Goal: Information Seeking & Learning: Check status

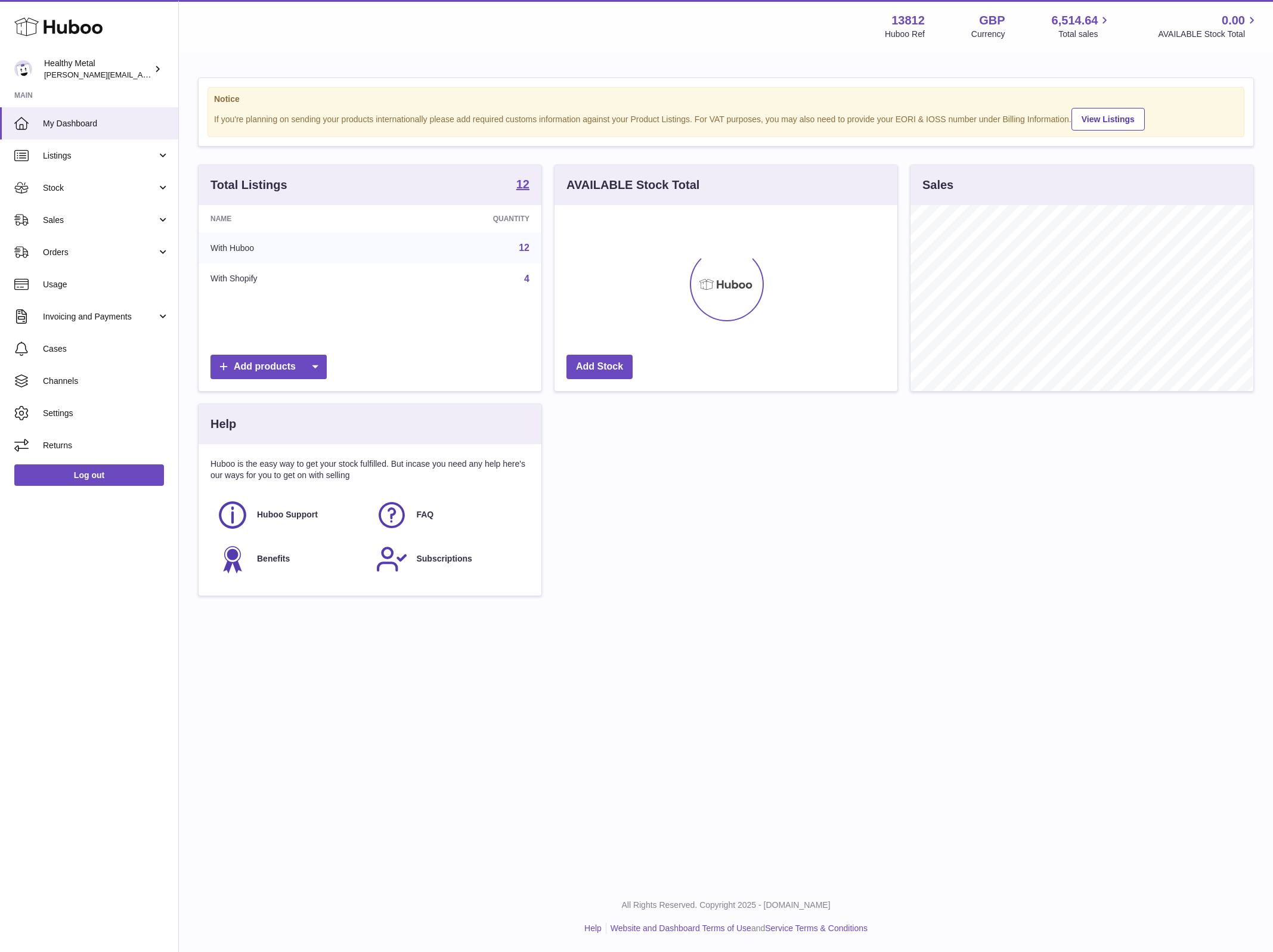
scroll to position [186, 342]
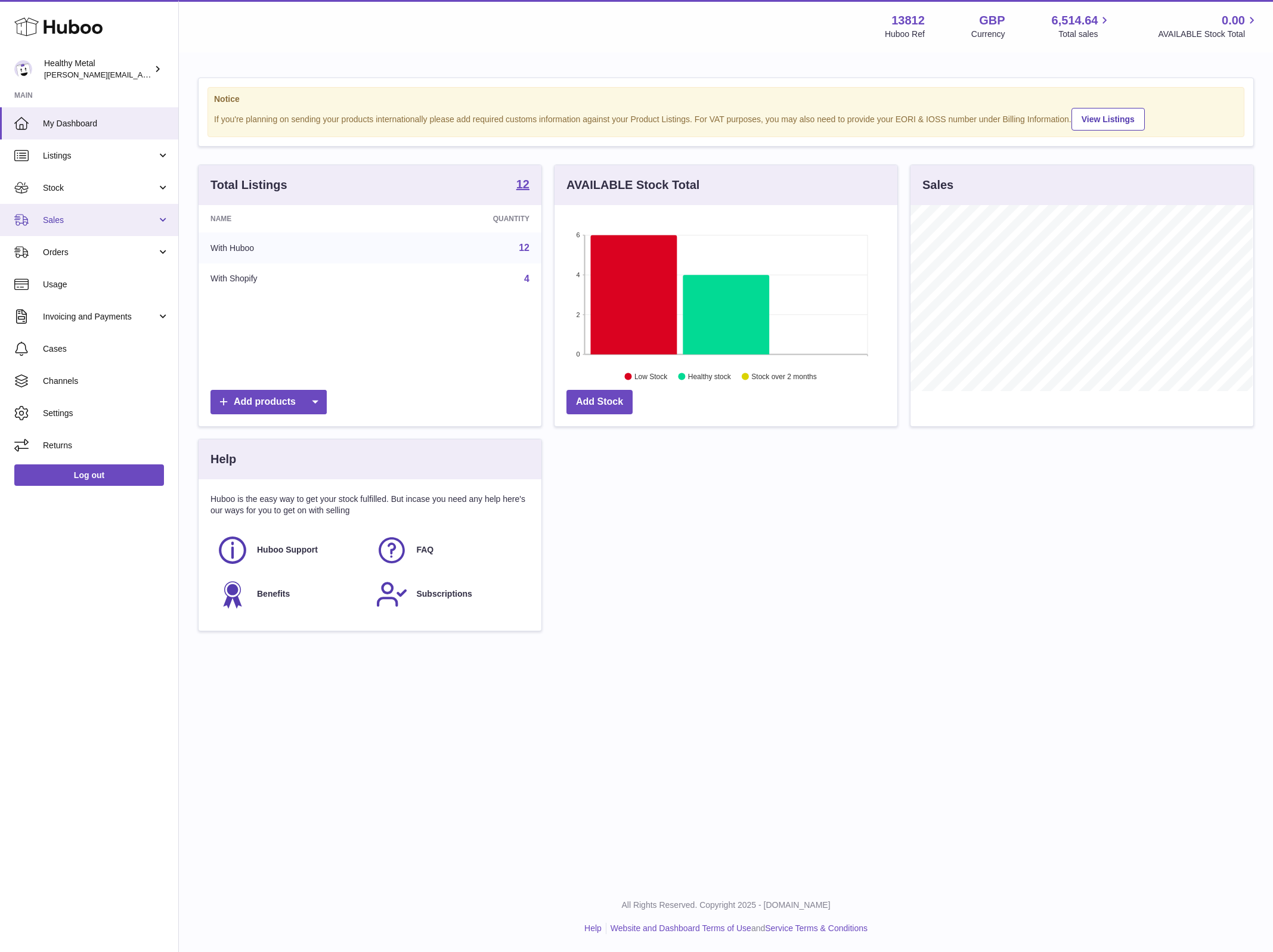
click at [103, 222] on span "Sales" at bounding box center [100, 220] width 114 height 11
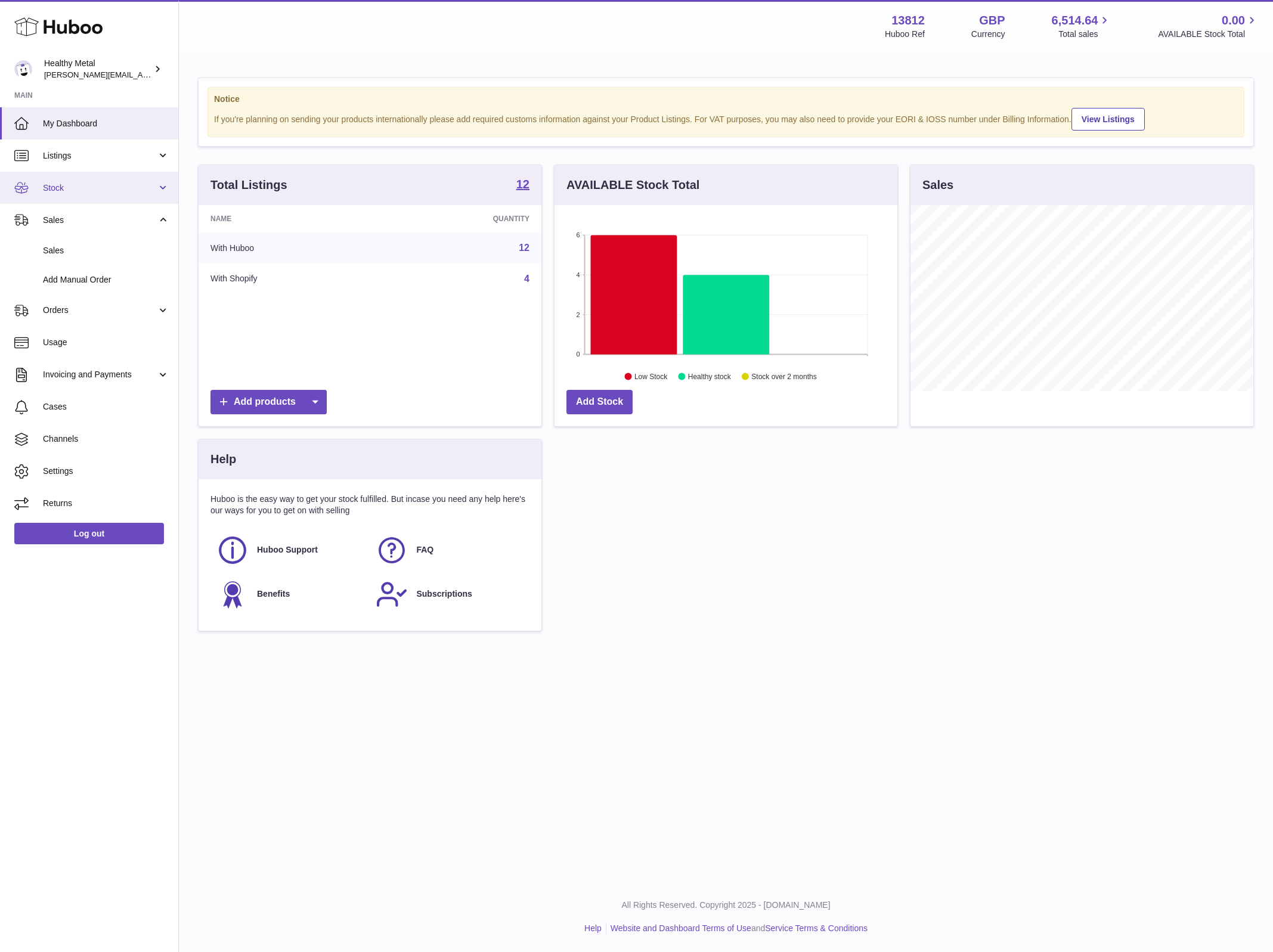
click at [73, 190] on span "Stock" at bounding box center [100, 188] width 114 height 11
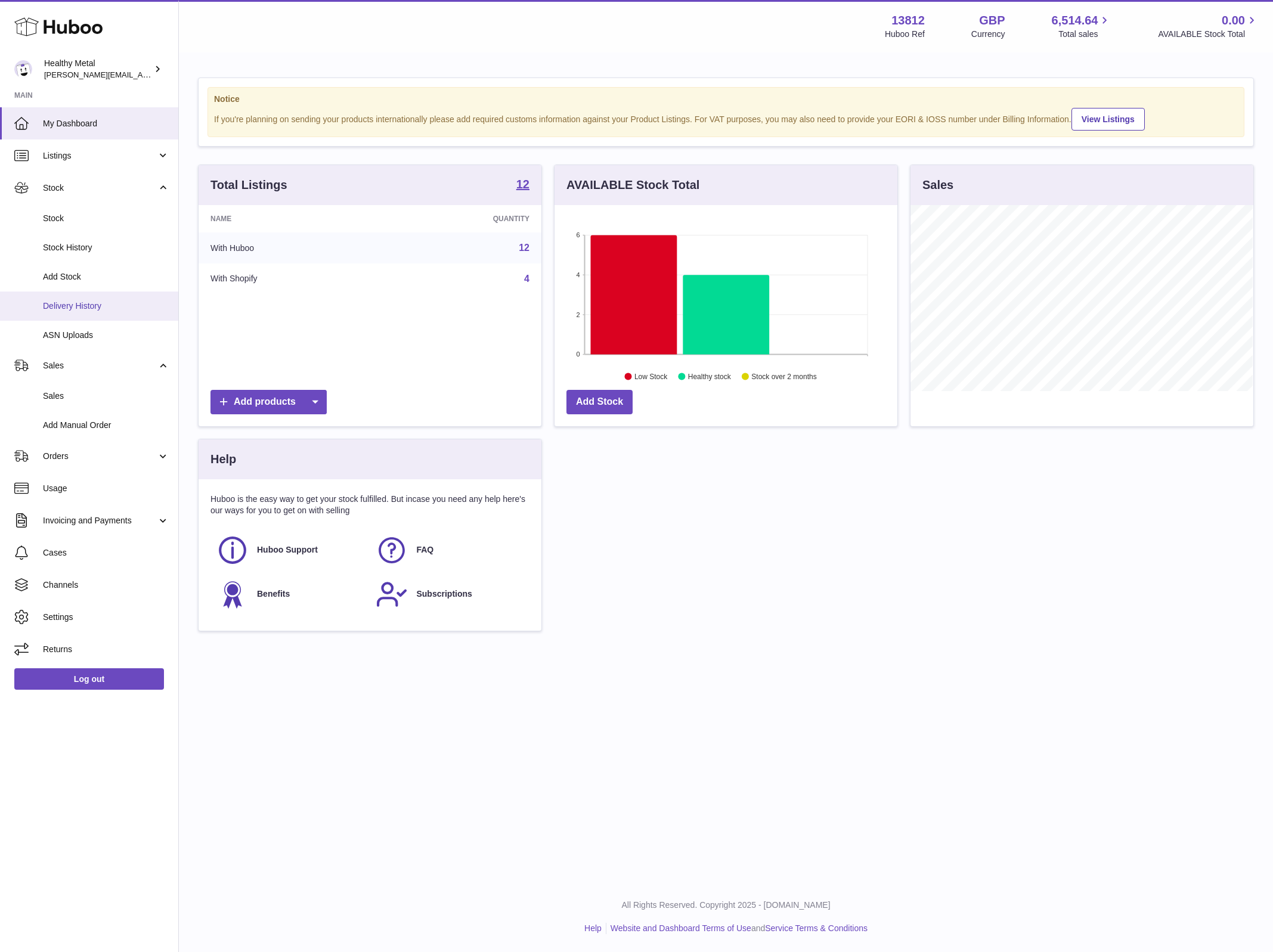
click at [74, 304] on span "Delivery History" at bounding box center [106, 306] width 126 height 11
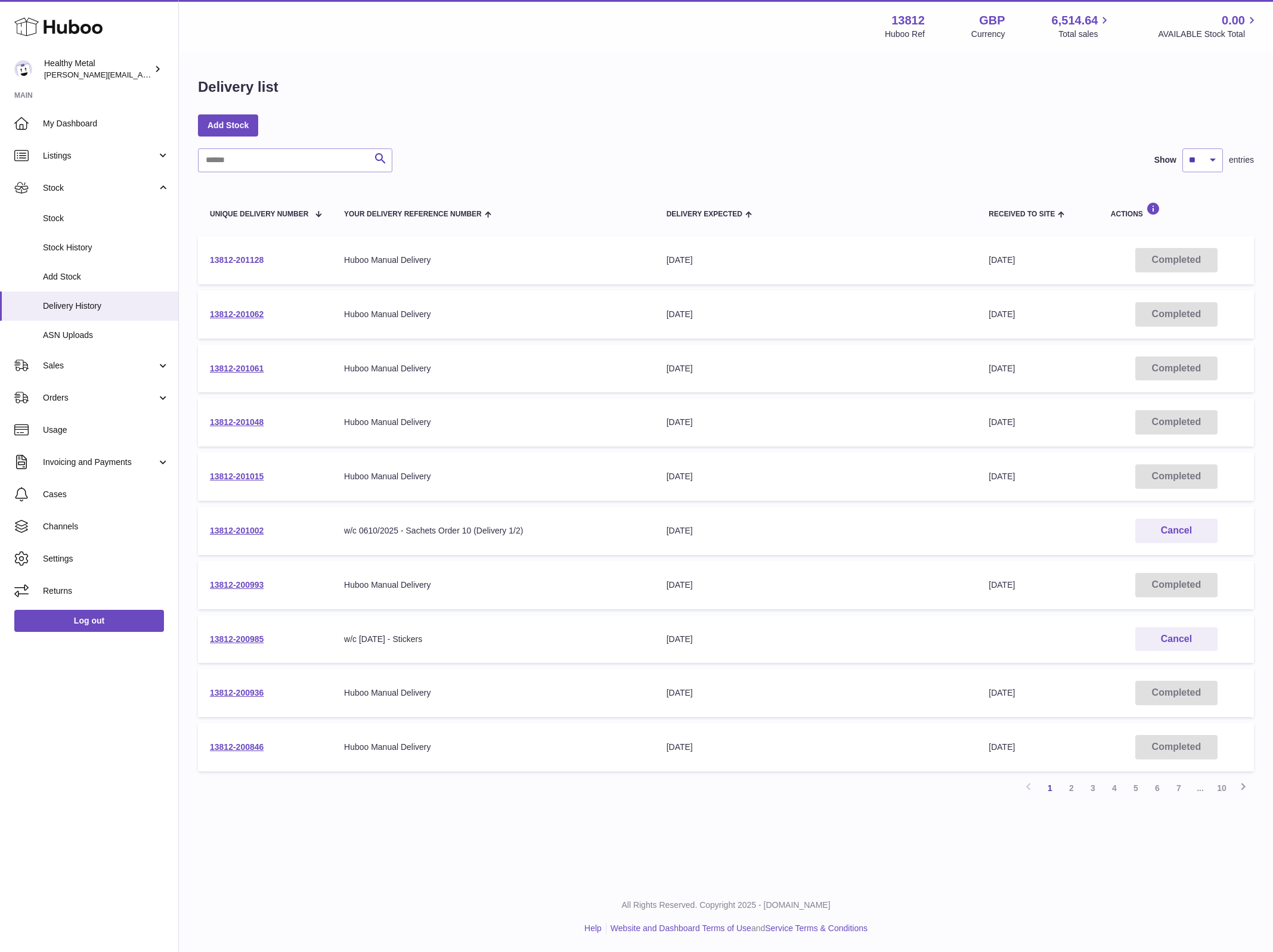
click at [244, 255] on link "13812-201128" at bounding box center [237, 260] width 54 height 10
click at [73, 189] on span "Stock" at bounding box center [100, 188] width 114 height 11
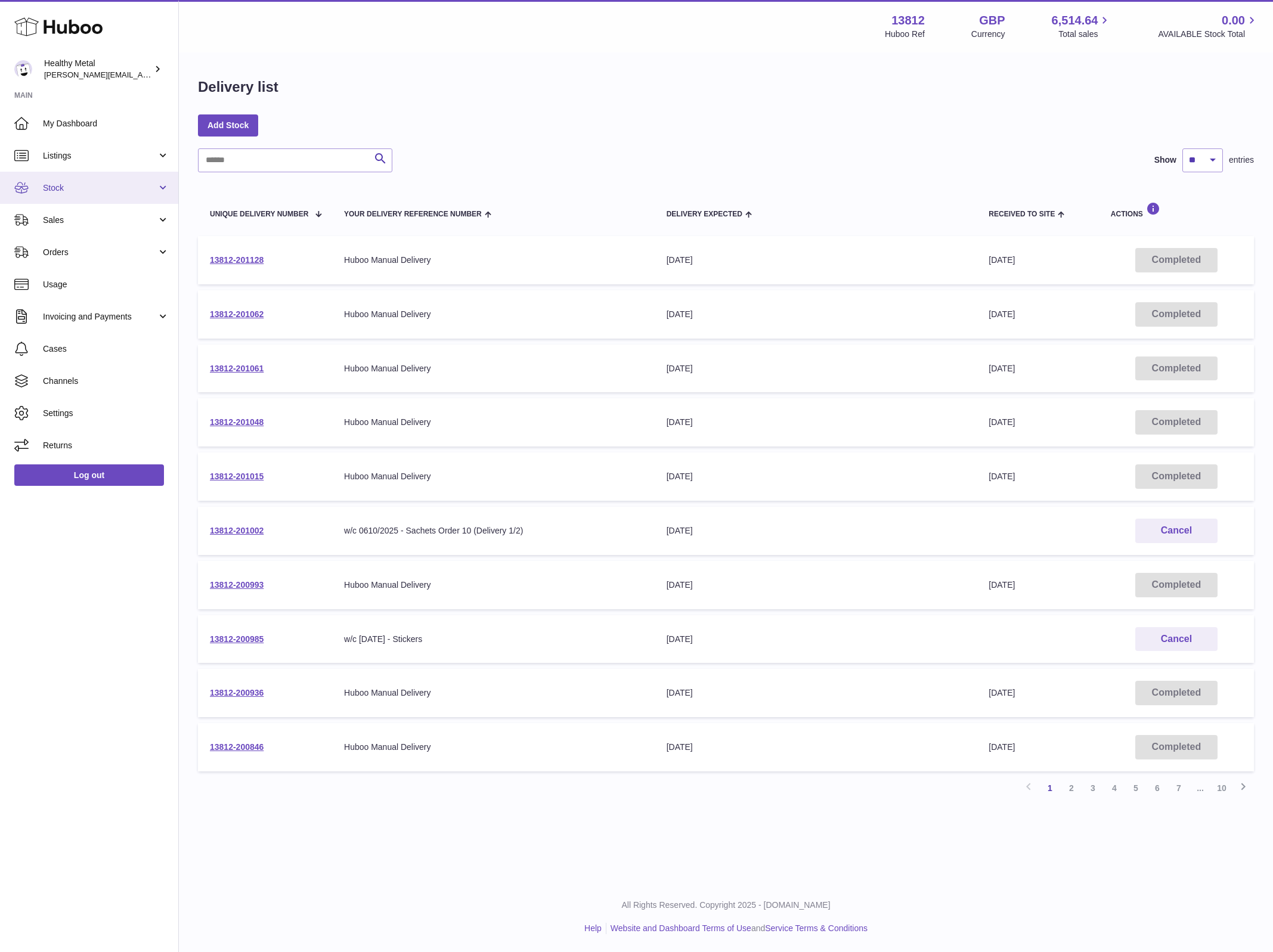
click at [78, 188] on span "Stock" at bounding box center [100, 188] width 114 height 11
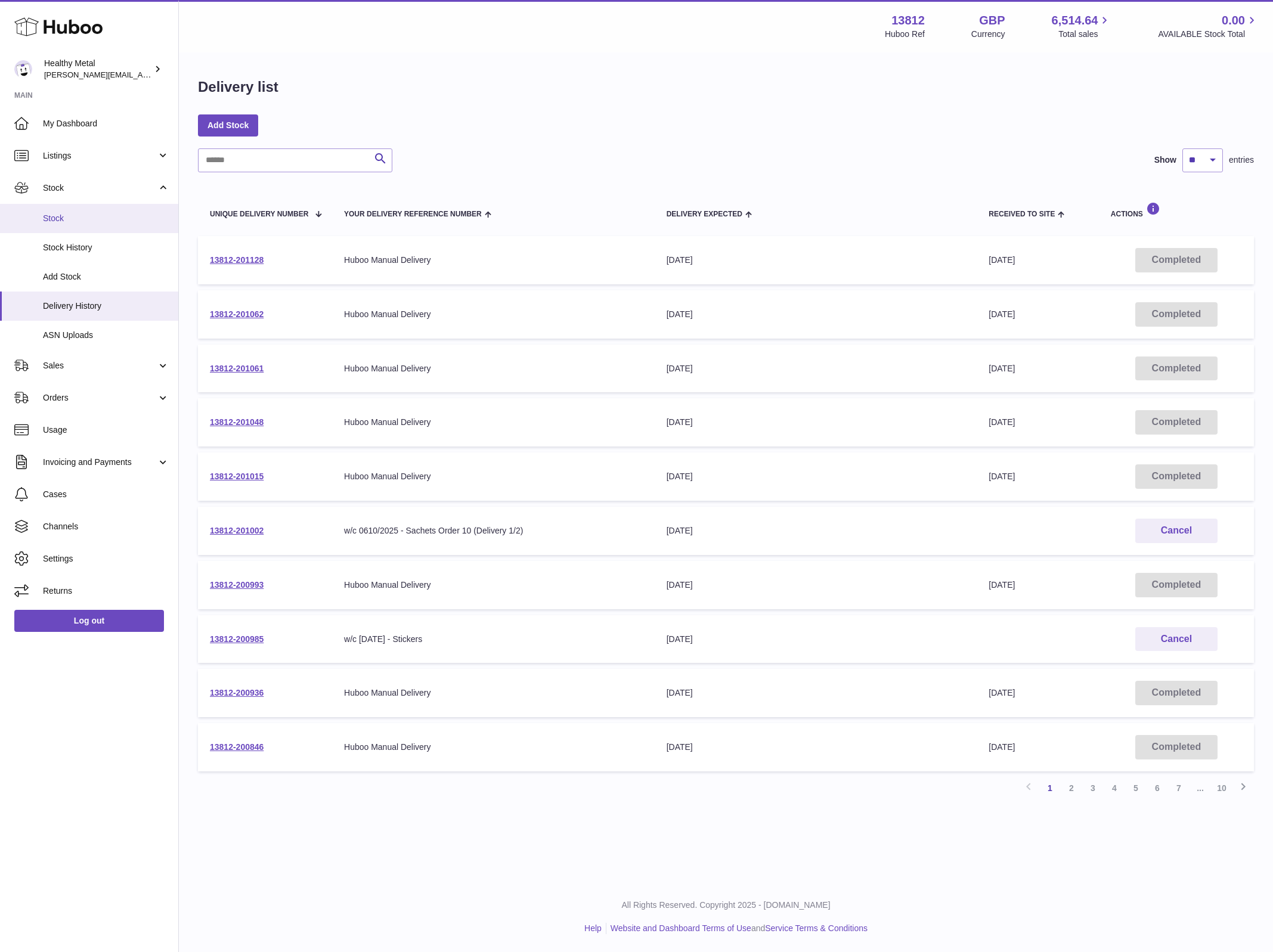
click at [78, 214] on span "Stock" at bounding box center [106, 218] width 126 height 11
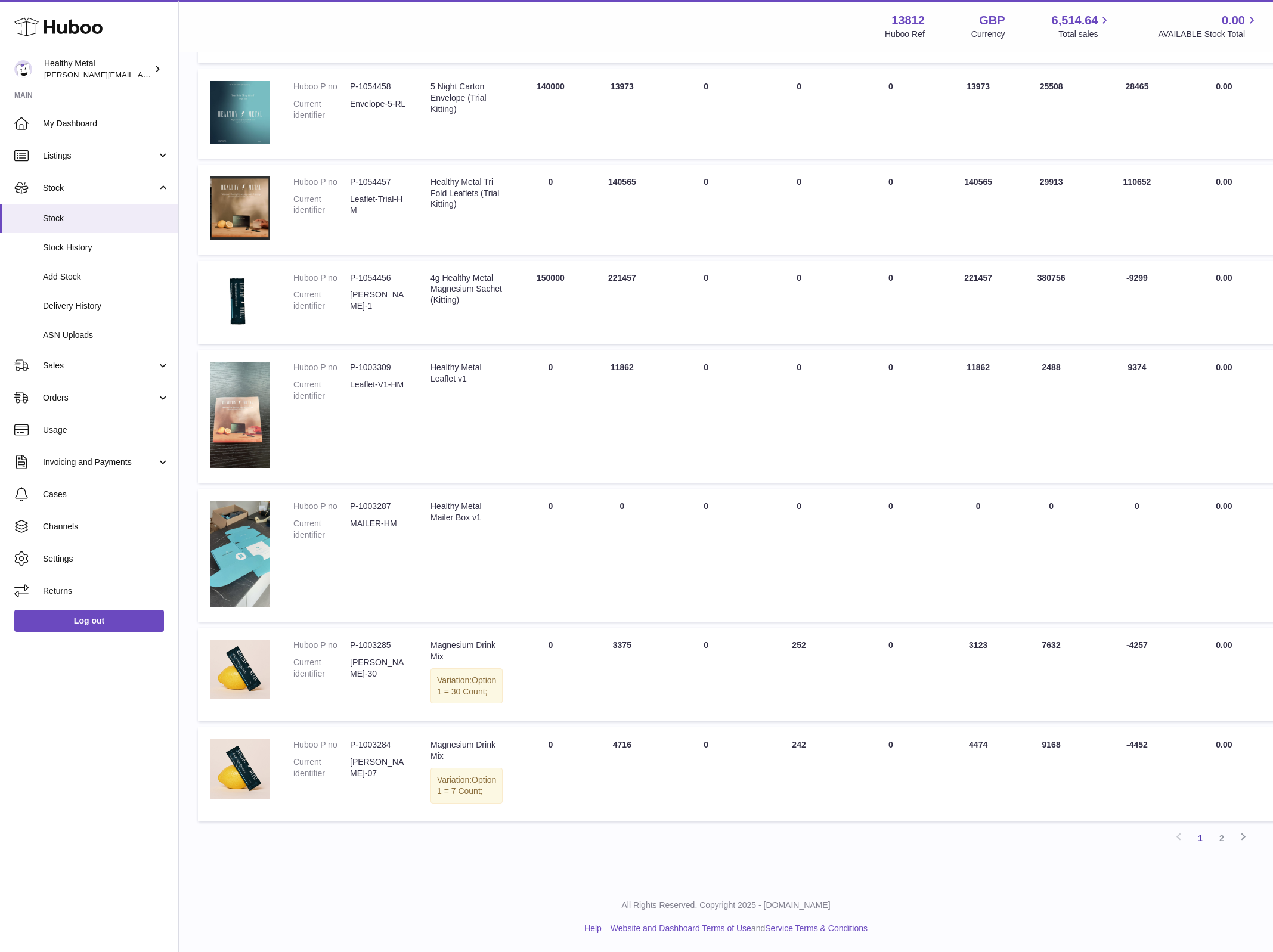
scroll to position [466, 0]
click at [1226, 842] on link "2" at bounding box center [1222, 838] width 22 height 22
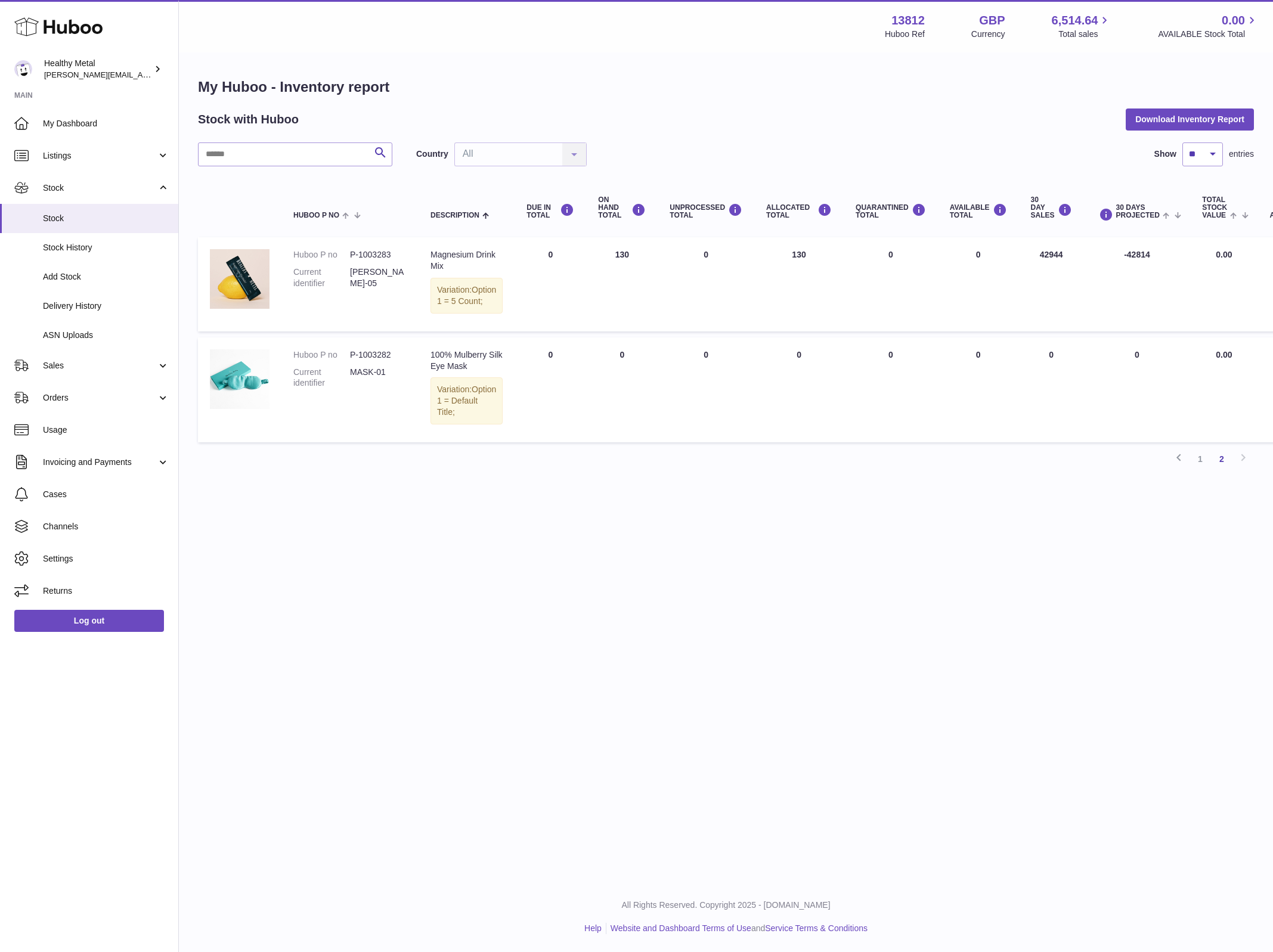
drag, startPoint x: 720, startPoint y: 554, endPoint x: 815, endPoint y: 666, distance: 146.9
click at [815, 666] on div "Menu Huboo 13812 Huboo Ref GBP Currency 6,514.64 Total sales 0.00 AVAILABLE Sto…" at bounding box center [726, 441] width 1095 height 882
click at [91, 213] on span "Stock" at bounding box center [106, 218] width 126 height 11
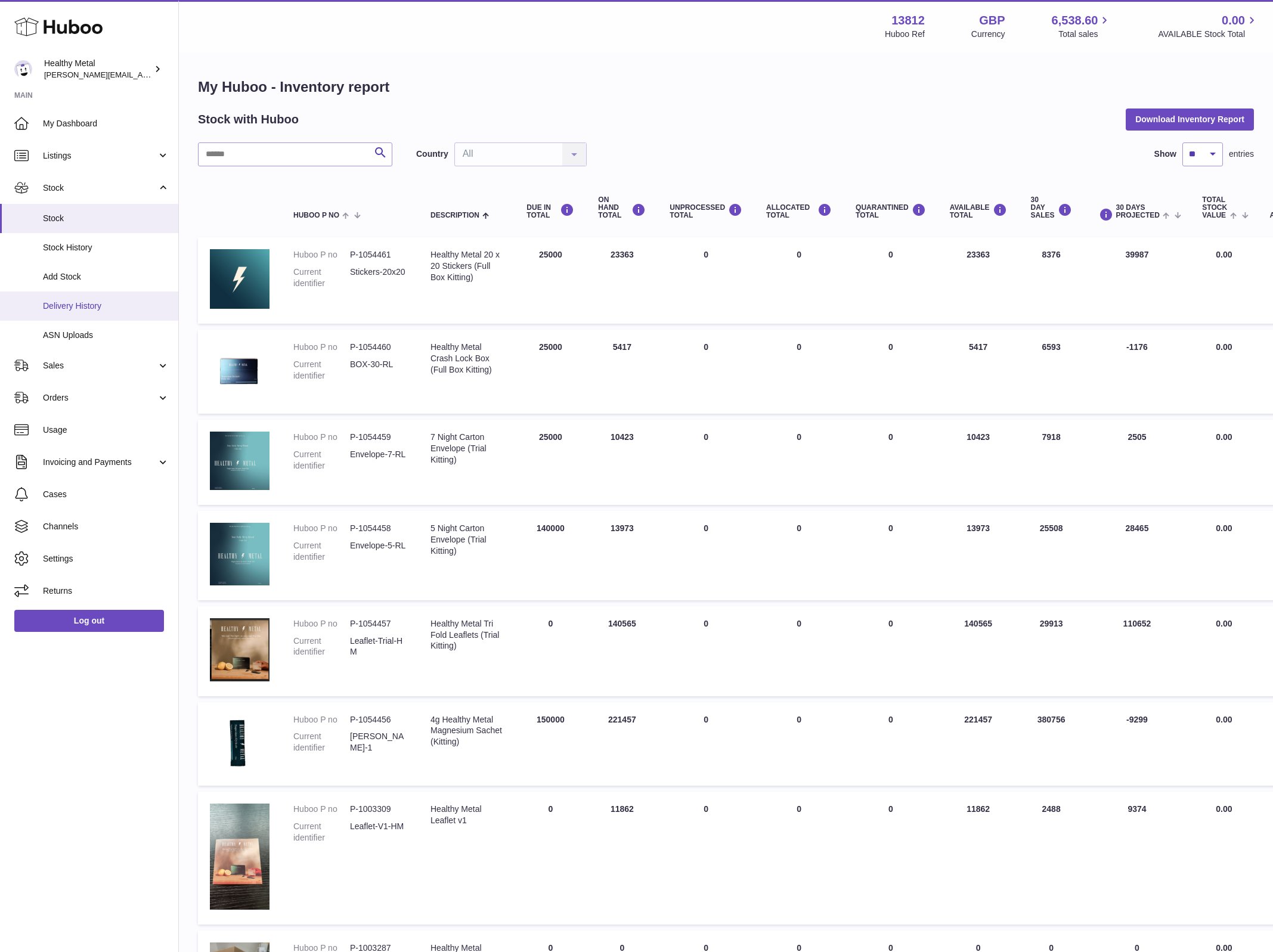
click at [88, 308] on span "Delivery History" at bounding box center [106, 306] width 126 height 11
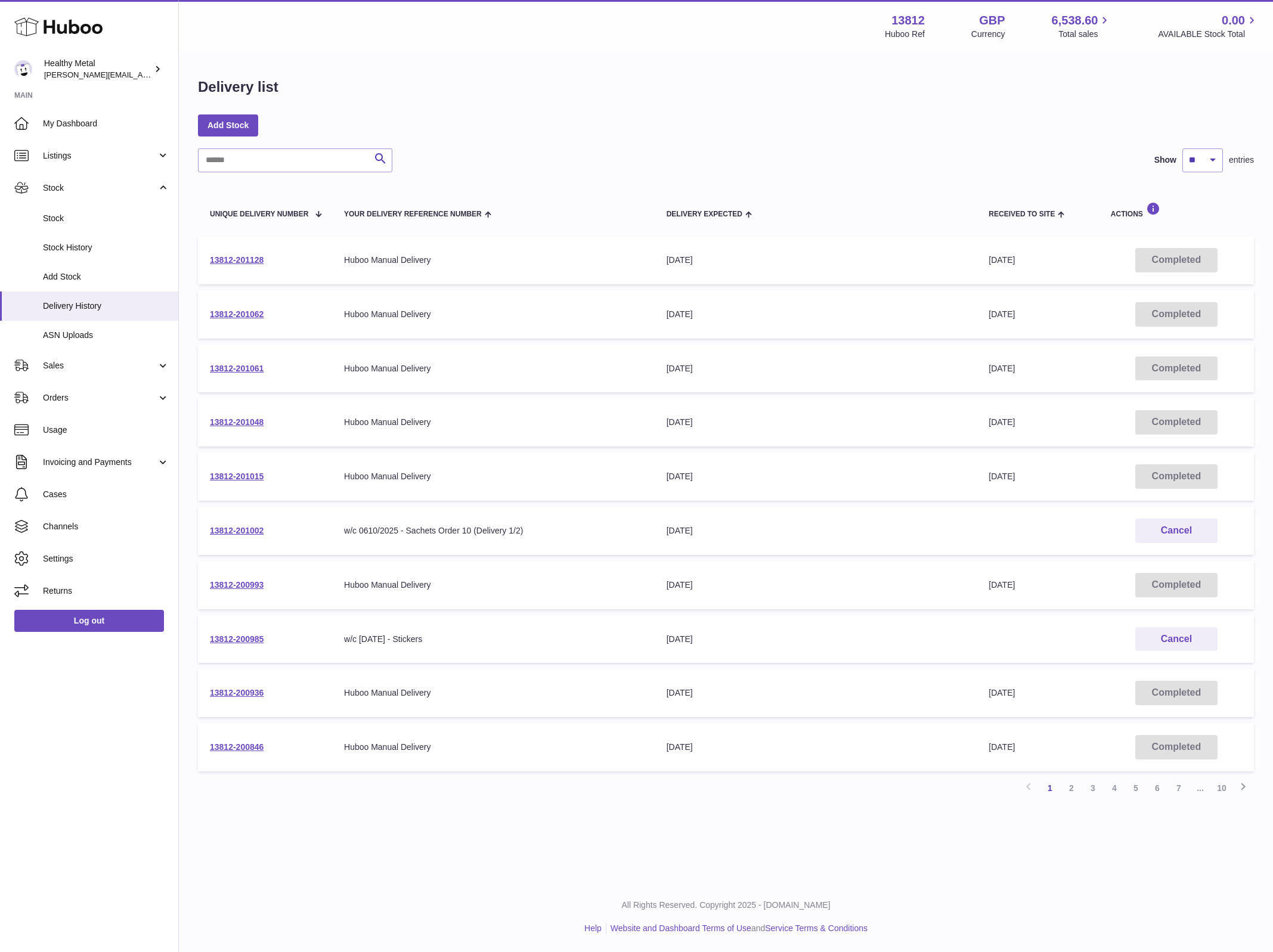
click at [230, 523] on td "13812-201002" at bounding box center [265, 531] width 134 height 48
click at [227, 526] on link "13812-201002" at bounding box center [237, 531] width 54 height 10
click at [284, 165] on input "text" at bounding box center [295, 160] width 195 height 24
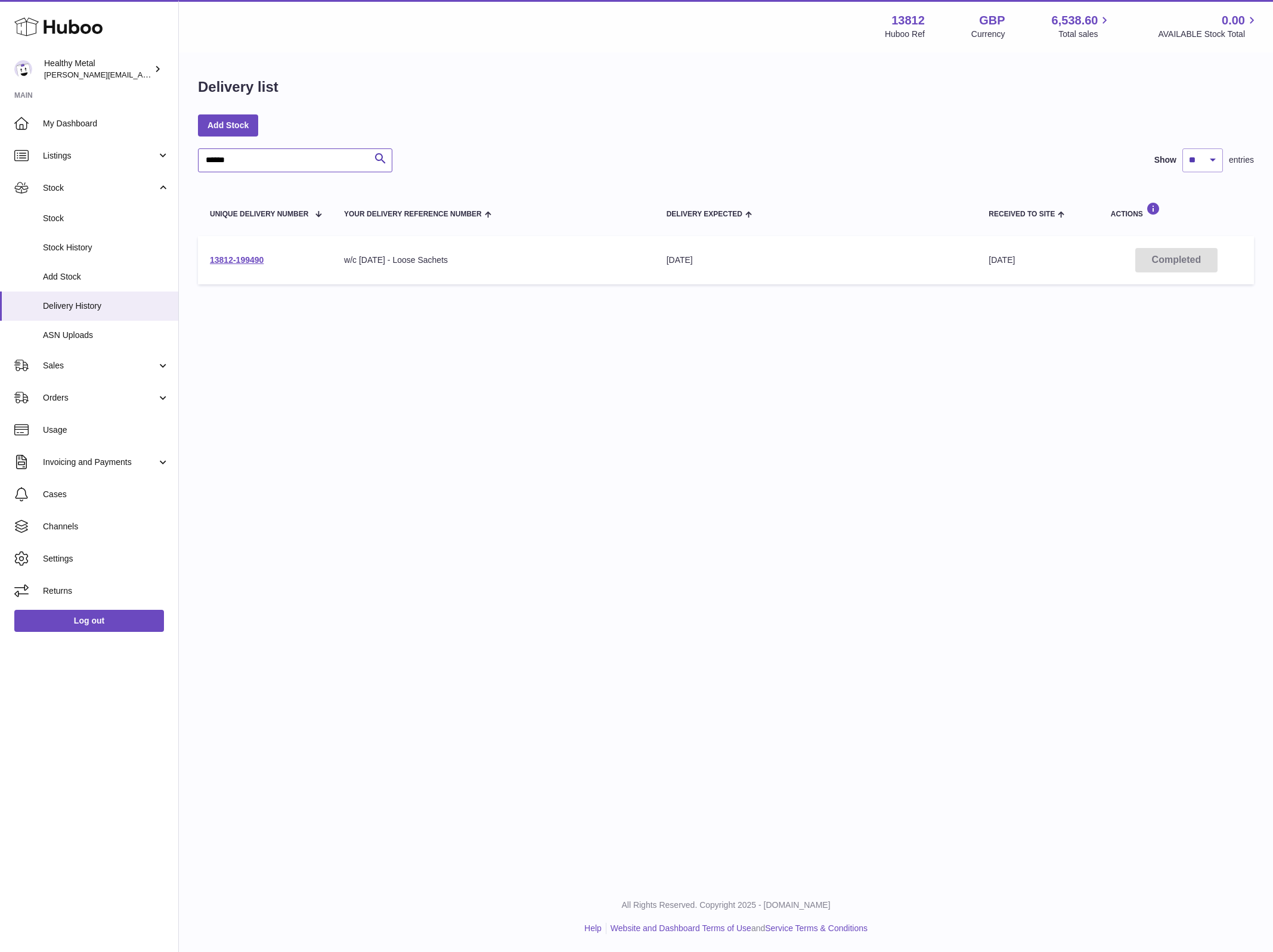
type input "*****"
click at [225, 251] on td "13812-199490" at bounding box center [265, 260] width 134 height 48
click at [229, 262] on link "13812-199490" at bounding box center [237, 260] width 54 height 10
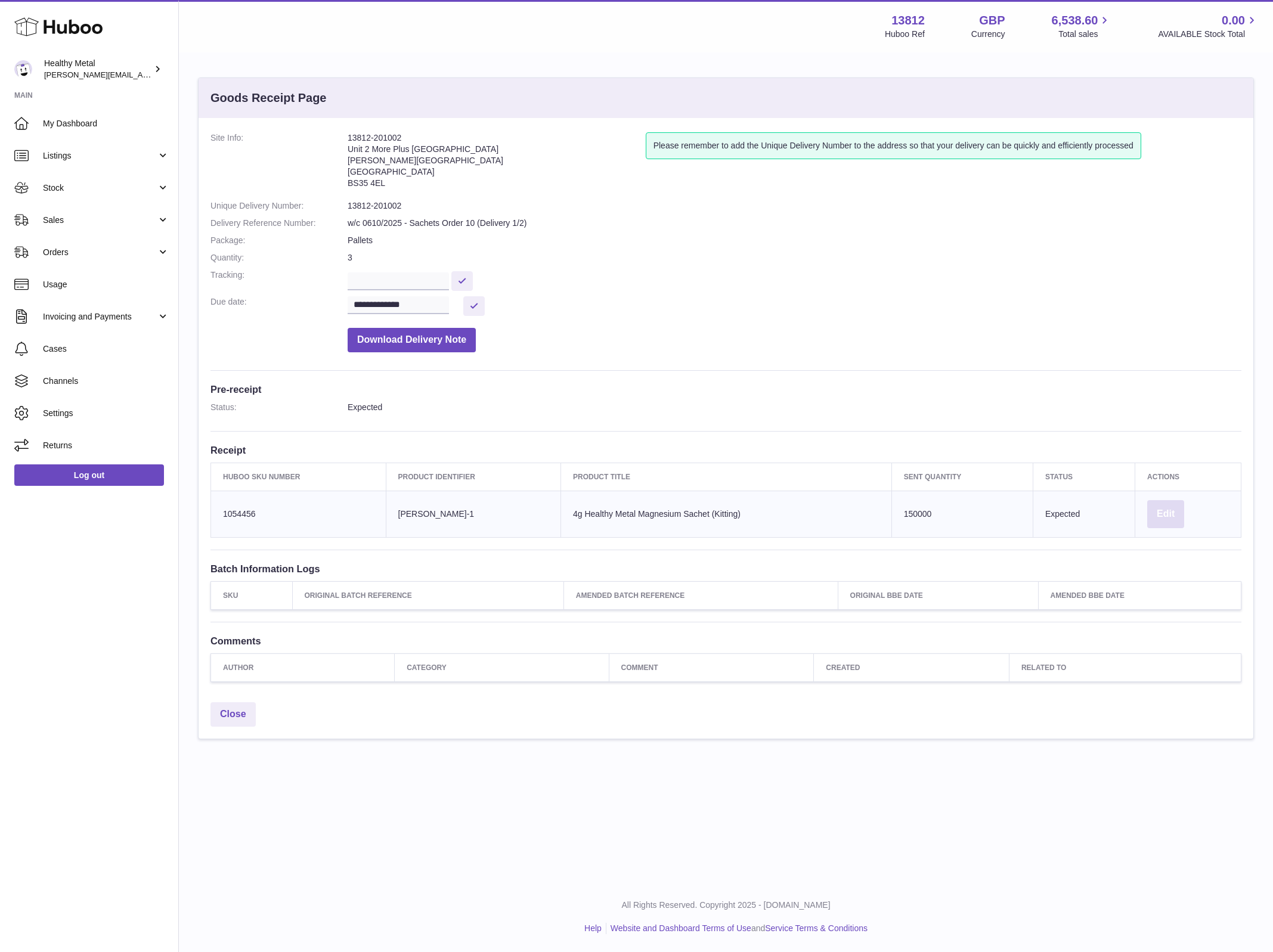
click at [1170, 524] on button "Edit" at bounding box center [1166, 514] width 37 height 28
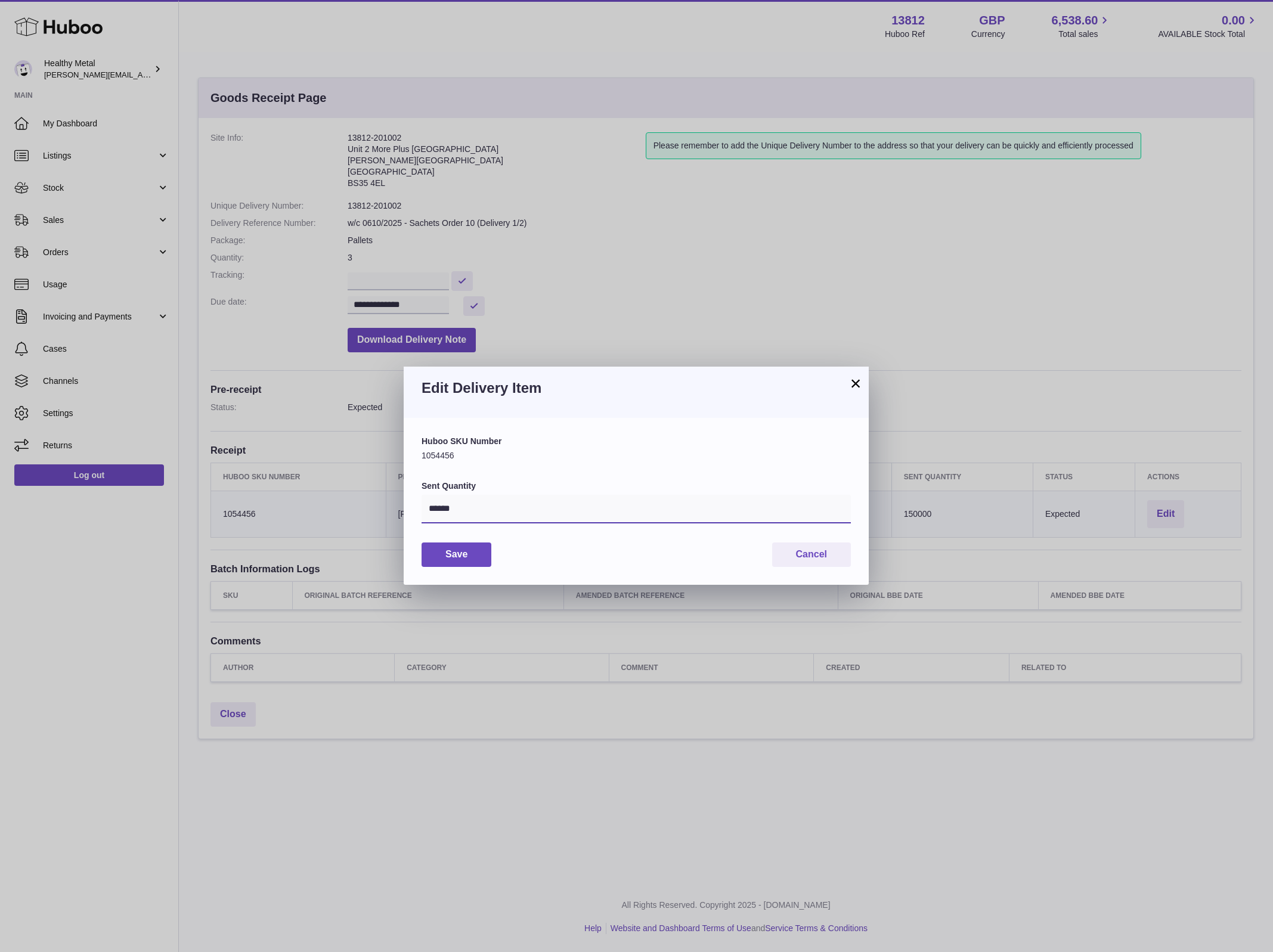
drag, startPoint x: 552, startPoint y: 517, endPoint x: 310, endPoint y: 480, distance: 244.8
click at [310, 480] on div "× Edit Delivery Item Huboo SKU Number 1054456 Sent Quantity ****** Save Cancel" at bounding box center [636, 476] width 1273 height 952
click at [444, 512] on input "******" at bounding box center [636, 509] width 429 height 29
type input "******"
click at [437, 549] on button "Save" at bounding box center [456, 554] width 70 height 24
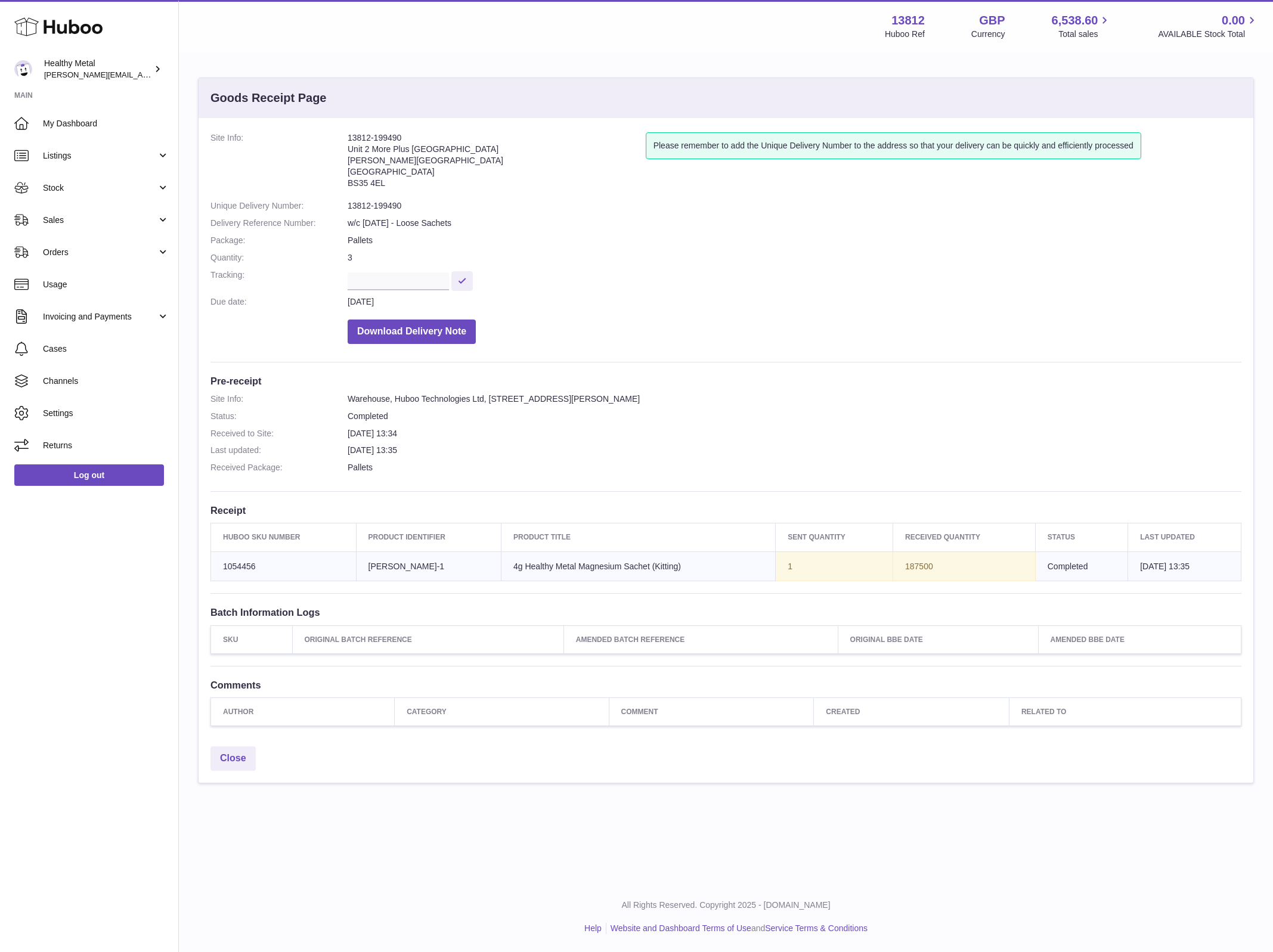
drag, startPoint x: 409, startPoint y: 136, endPoint x: 337, endPoint y: 137, distance: 72.0
click at [337, 137] on dl "Site Info: 13812-199490 Unit 2 More Plus Central Park Hudson Ave Severn Beach B…" at bounding box center [726, 241] width 1031 height 218
copy dl "13812-199490"
click at [123, 184] on span "Stock" at bounding box center [100, 188] width 114 height 11
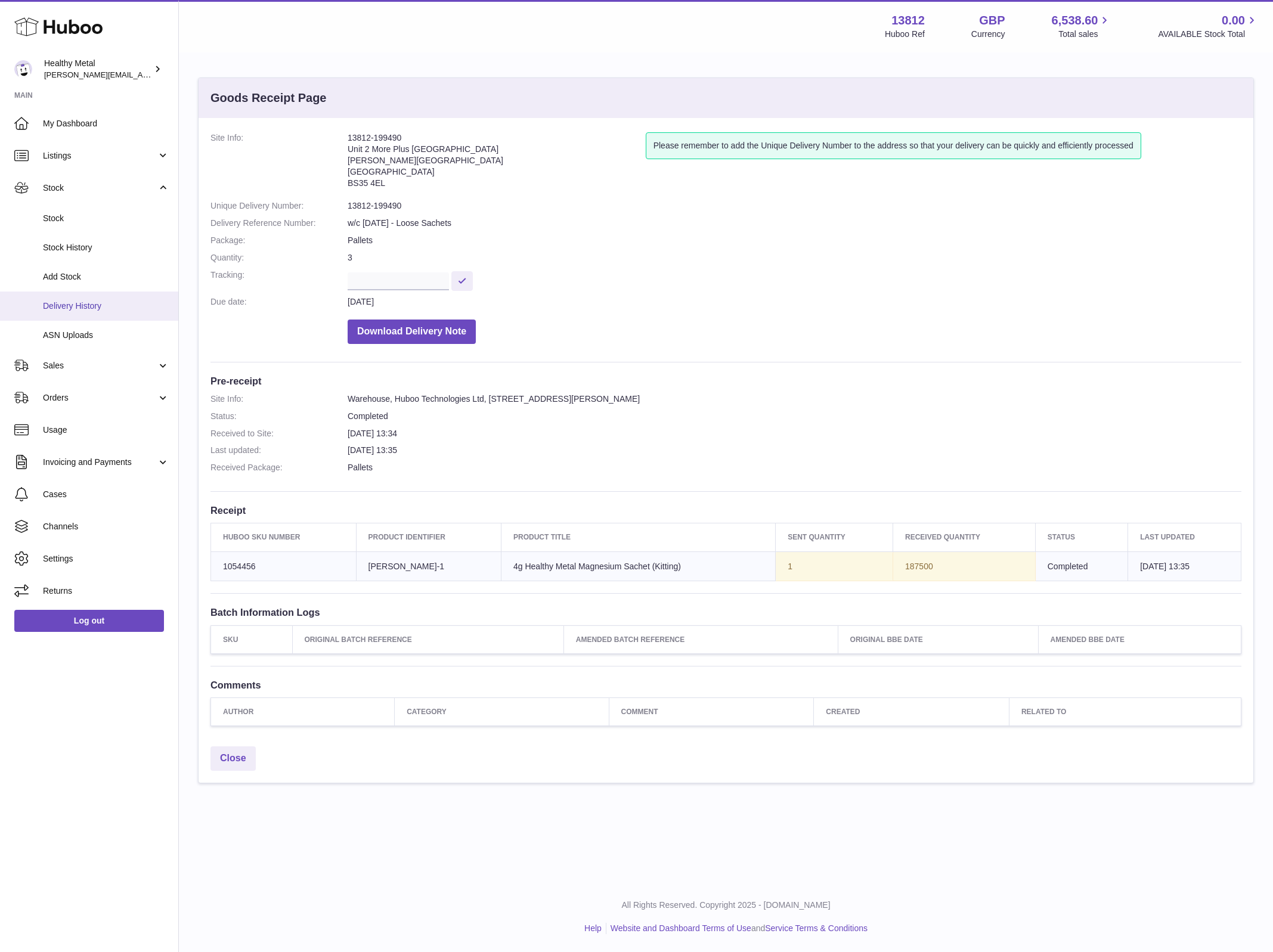
click at [81, 304] on span "Delivery History" at bounding box center [106, 306] width 126 height 11
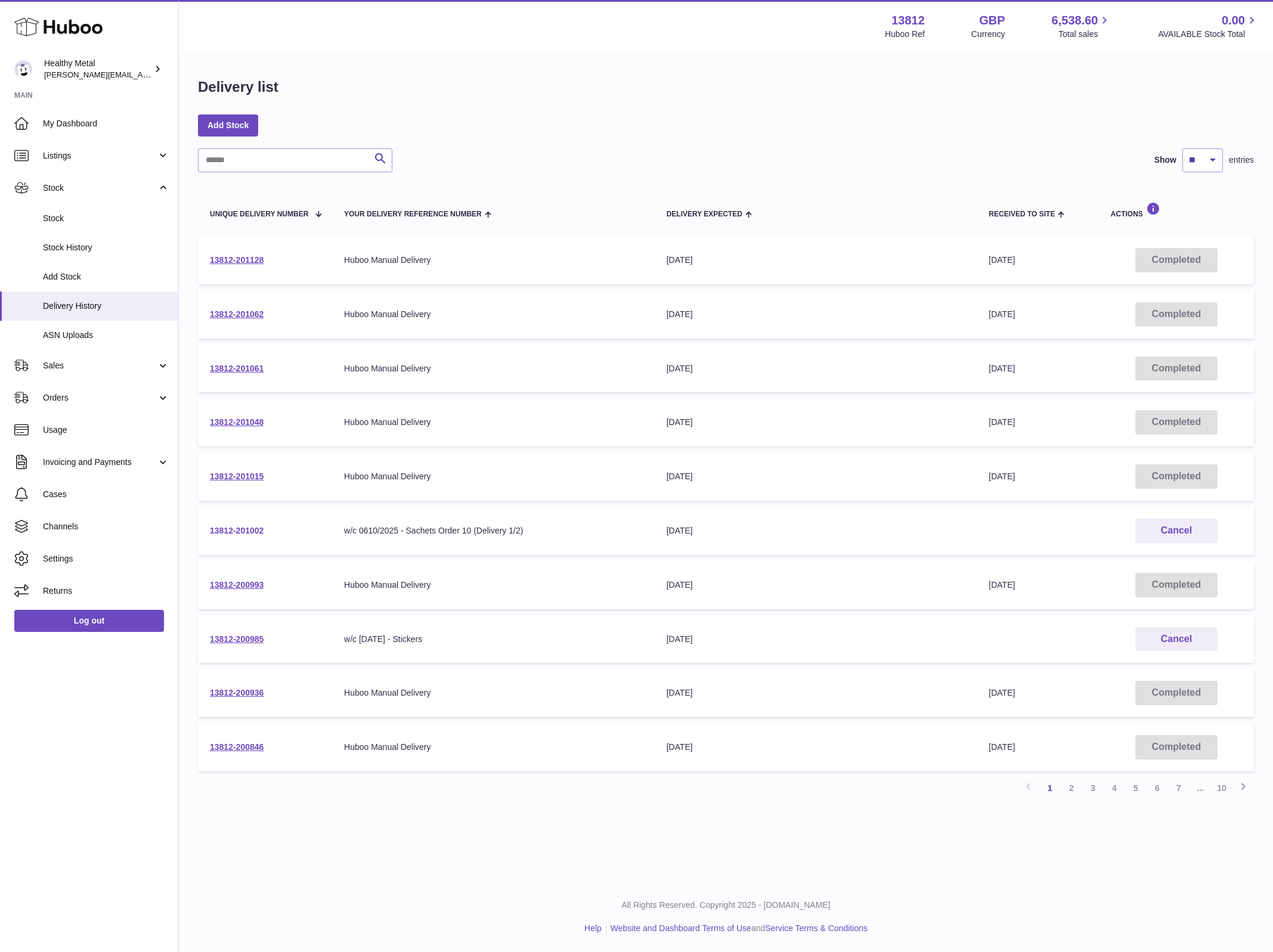
click at [227, 529] on link "13812-201002" at bounding box center [237, 531] width 54 height 10
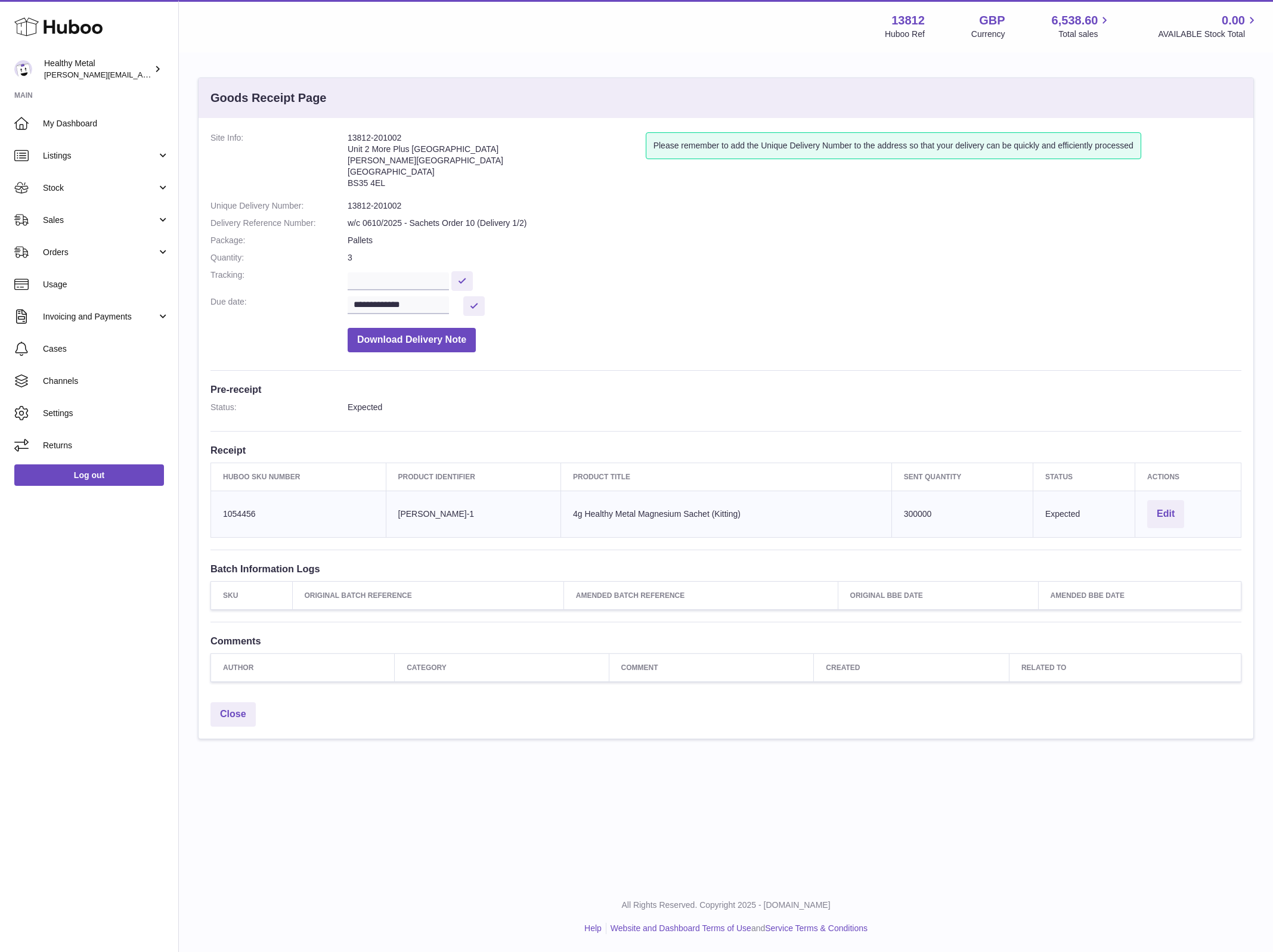
drag, startPoint x: 404, startPoint y: 138, endPoint x: 348, endPoint y: 138, distance: 56.0
click at [348, 138] on address "13812-201002 Unit 2 More Plus Central Park Hudson Ave Severn Beach BS35 4EL" at bounding box center [497, 163] width 298 height 62
copy address "13812-201002"
click at [388, 141] on address "13812-201002 Unit 2 More Plus Central Park Hudson Ave Severn Beach BS35 4EL" at bounding box center [497, 163] width 298 height 62
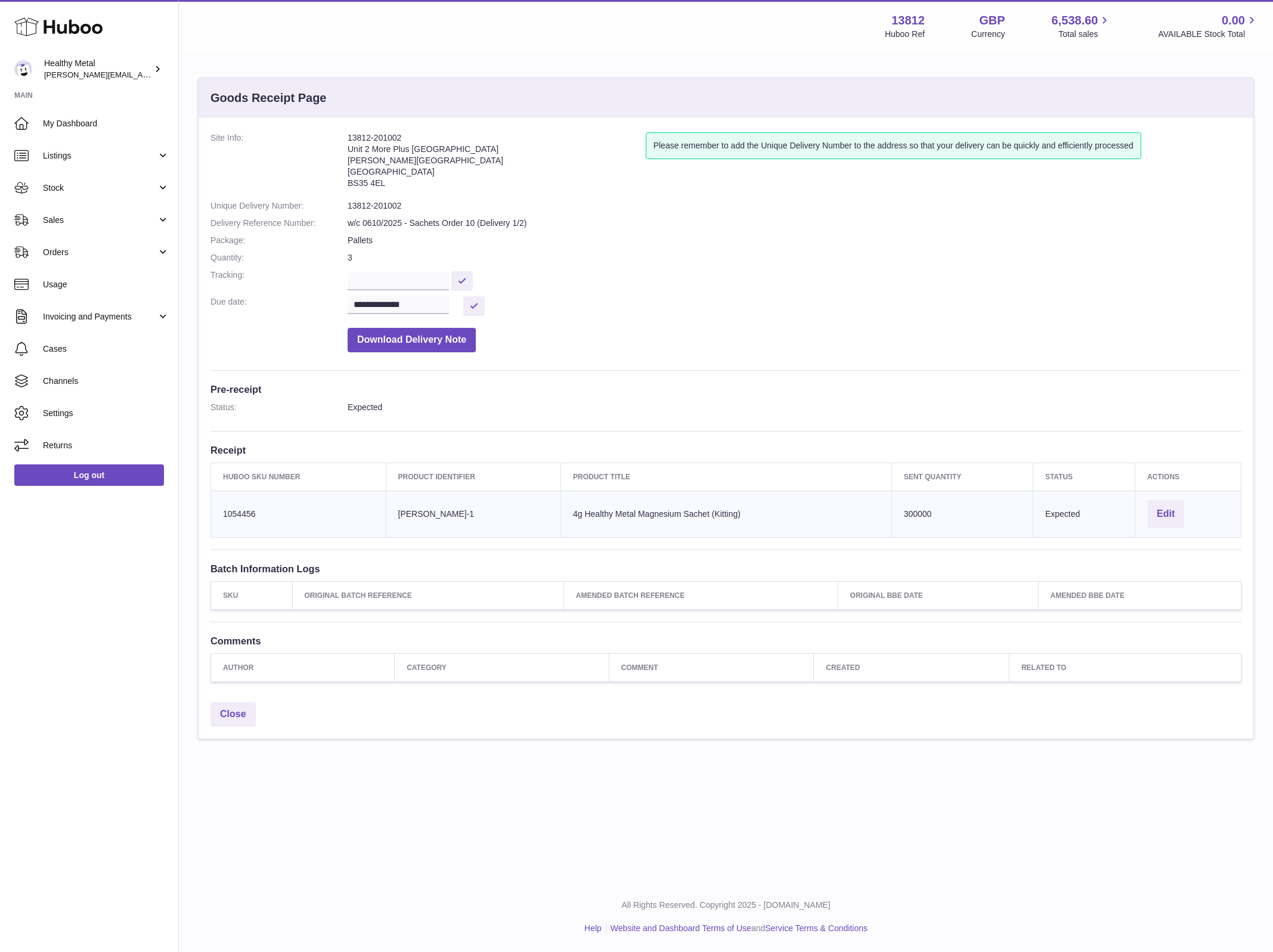
click at [388, 141] on address "13812-201002 Unit 2 More Plus Central Park Hudson Ave Severn Beach BS35 4EL" at bounding box center [497, 163] width 298 height 62
copy address "13812-201002"
click at [86, 126] on span "My Dashboard" at bounding box center [106, 123] width 126 height 11
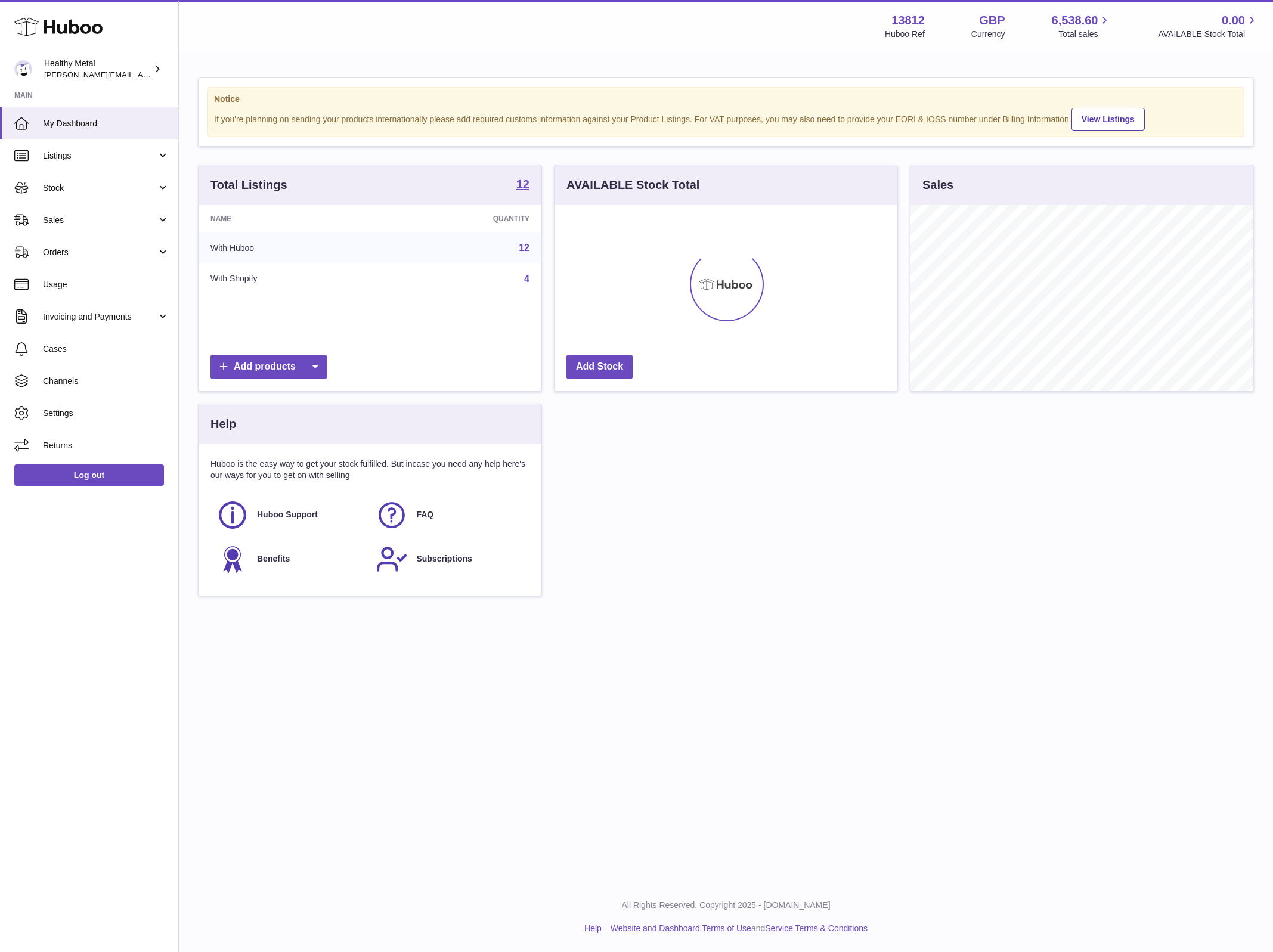
scroll to position [186, 342]
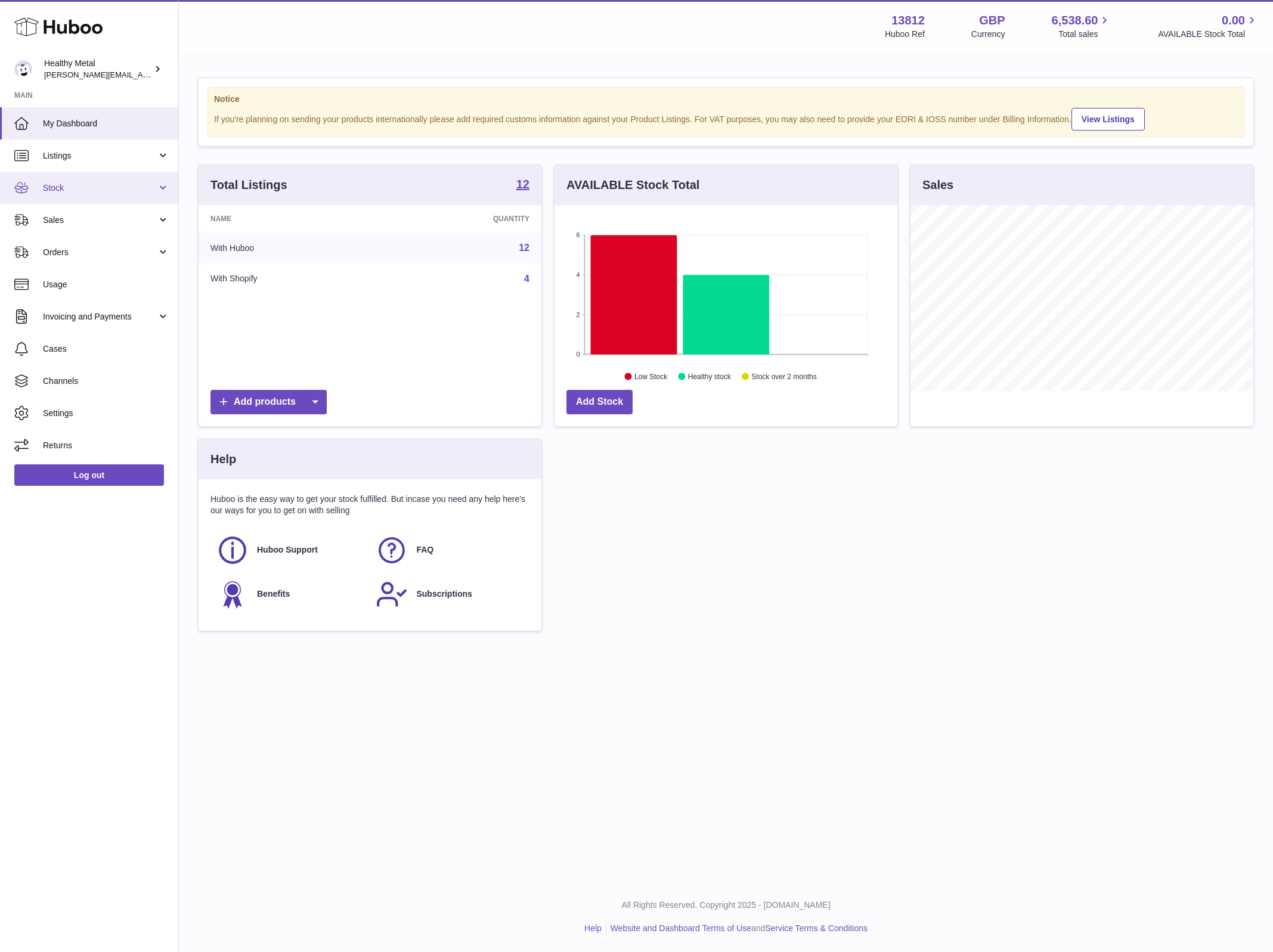
click at [107, 185] on span "Stock" at bounding box center [100, 188] width 114 height 11
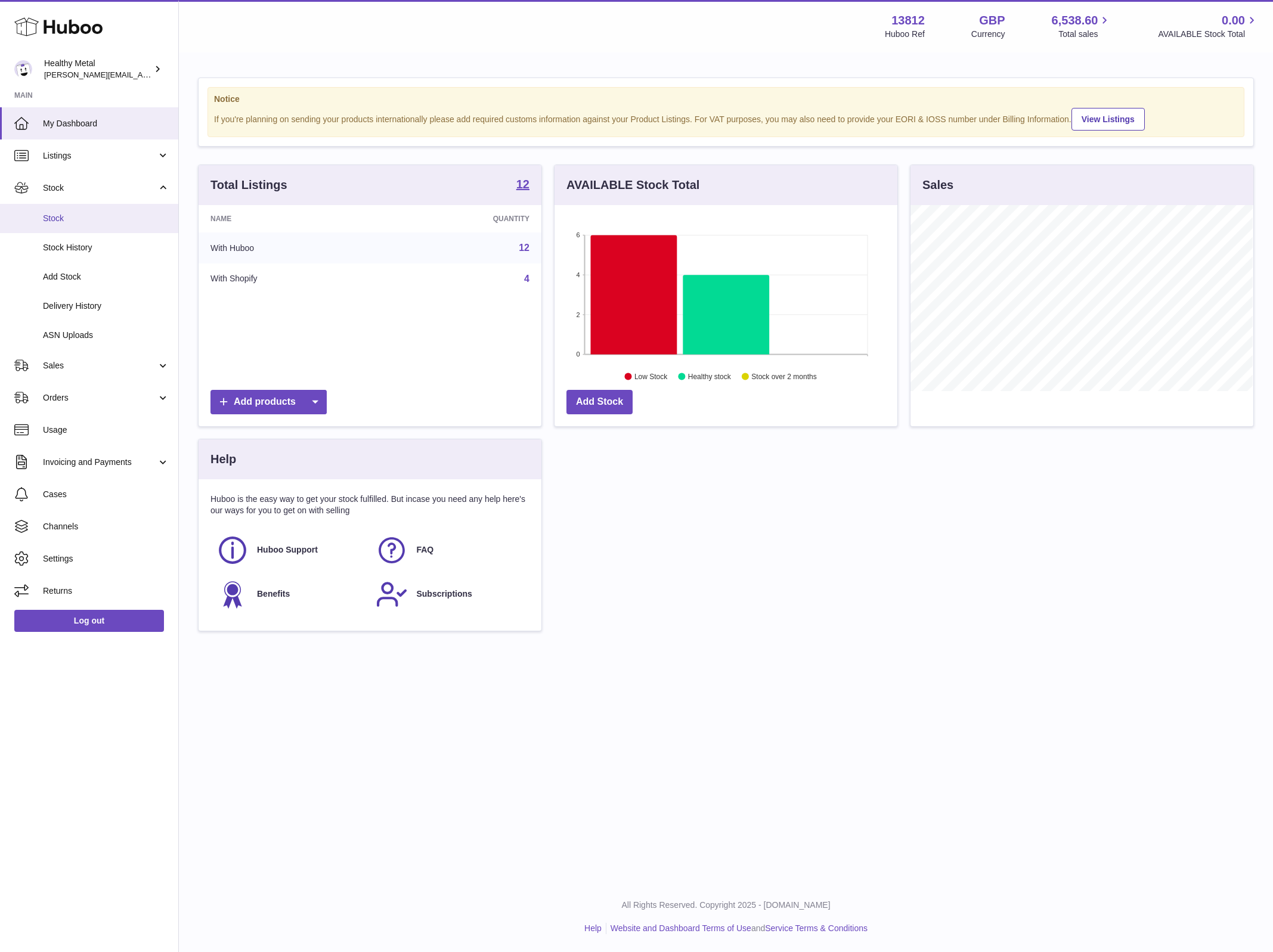
click at [65, 226] on link "Stock" at bounding box center [89, 218] width 178 height 29
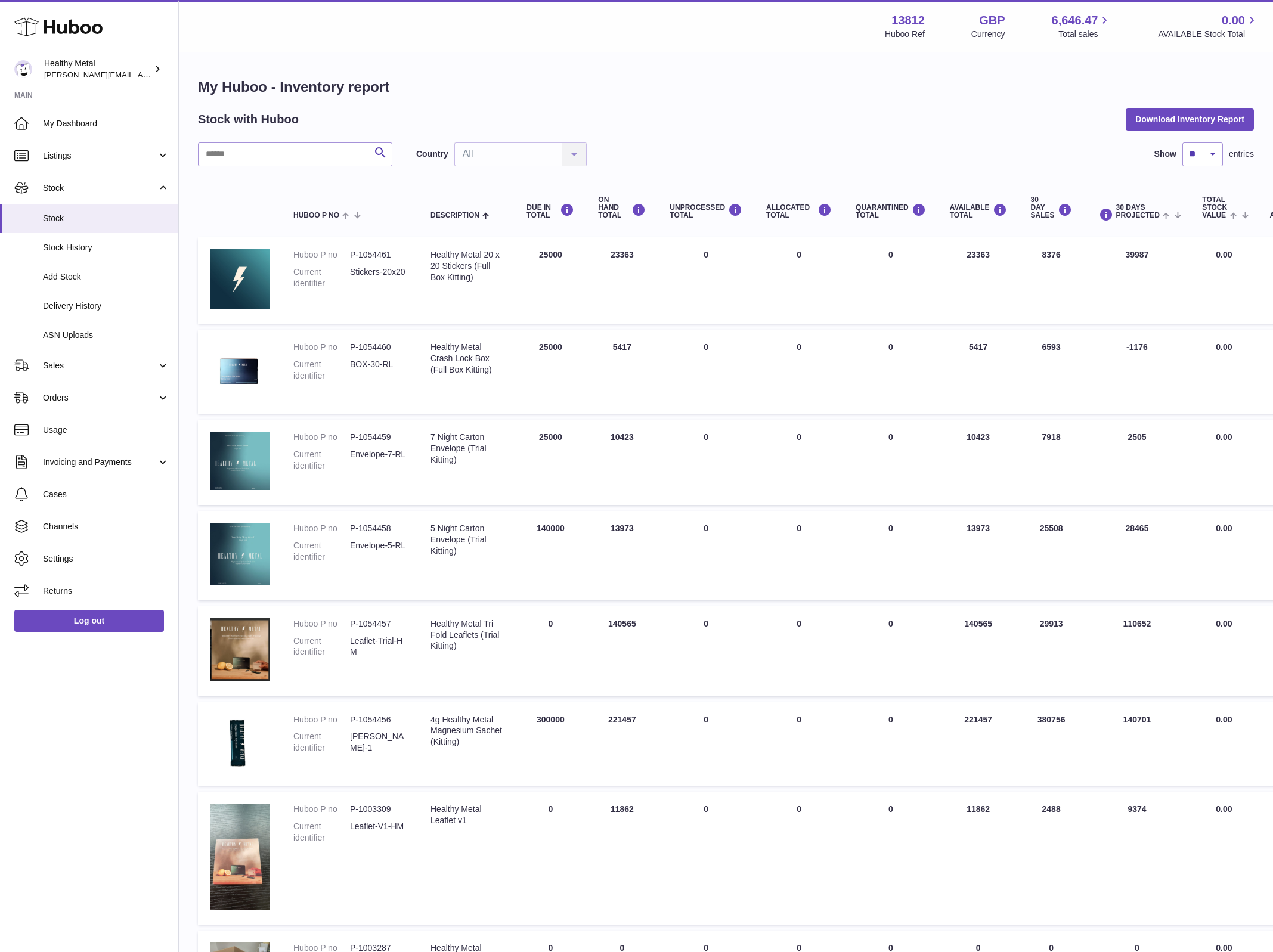
click at [686, 152] on div "Search Country All All No elements found. Consider changing the search query. L…" at bounding box center [726, 154] width 1056 height 24
click at [198, 90] on h1 "My Huboo - Inventory report" at bounding box center [726, 87] width 1056 height 19
click at [179, 150] on div "My Huboo - Inventory report Stock with Huboo Download Inventory Report Search C…" at bounding box center [726, 689] width 1095 height 1270
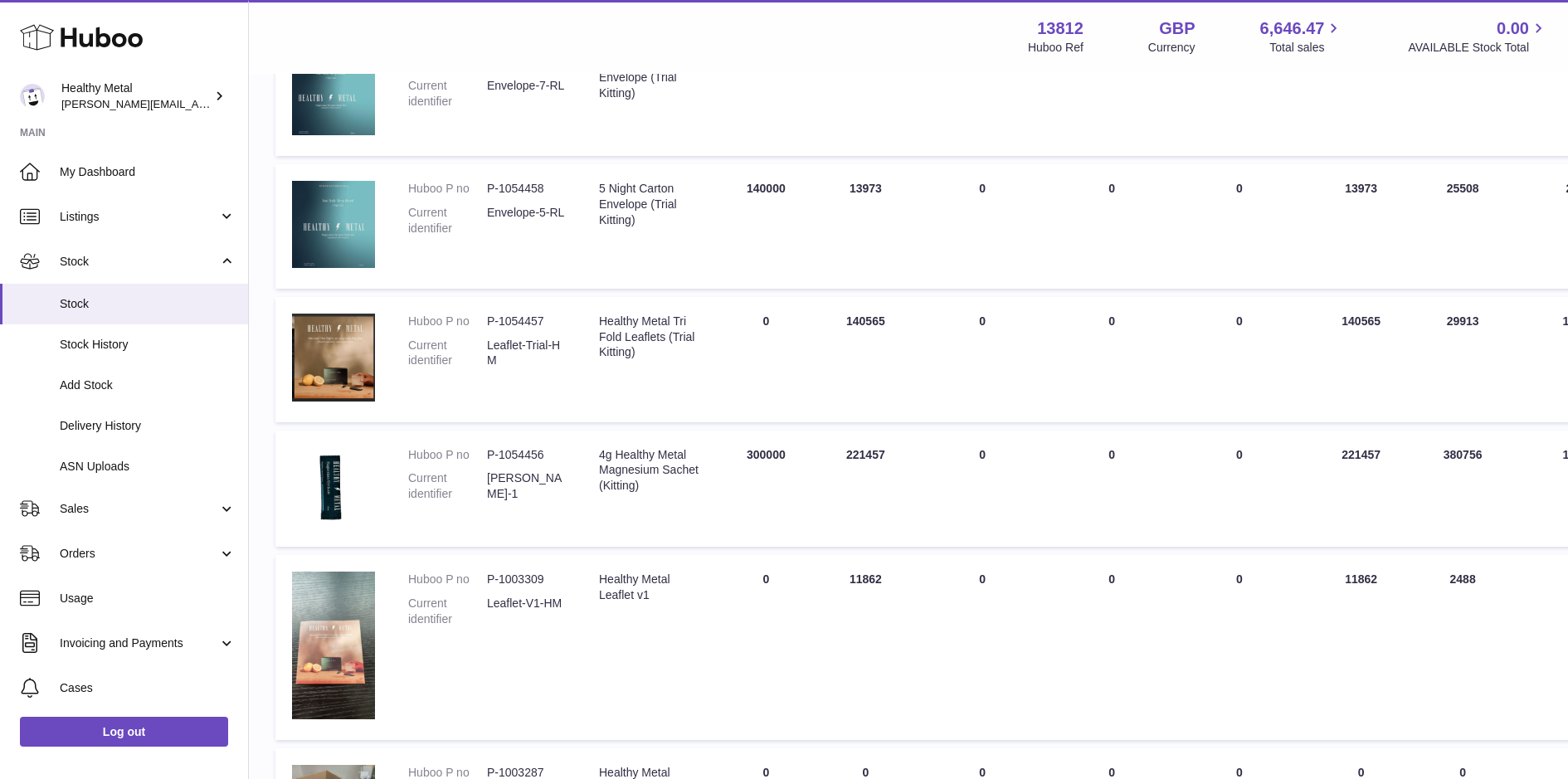
scroll to position [580, 0]
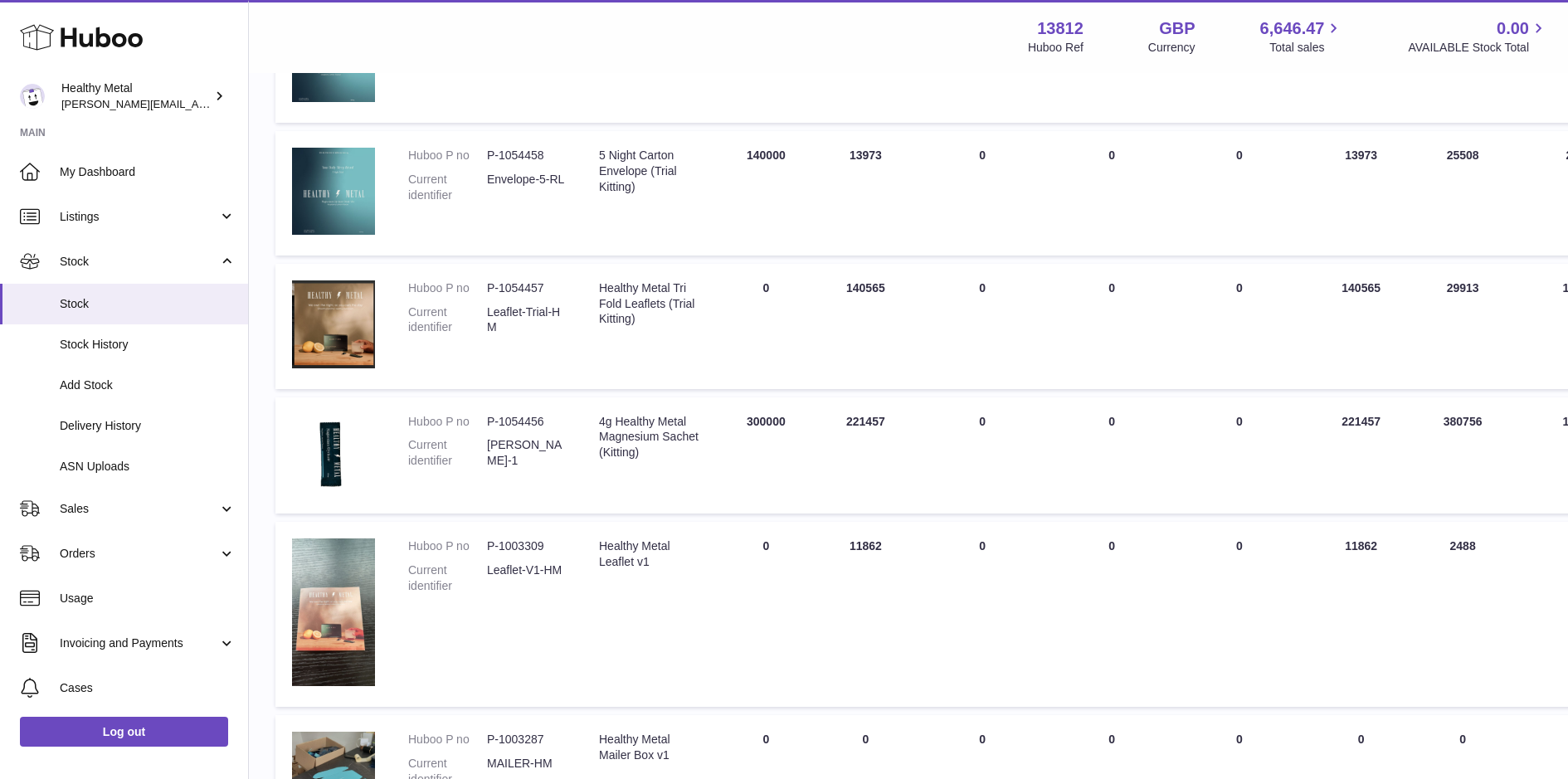
click at [511, 442] on dd "HM-RL-1" at bounding box center [526, 453] width 79 height 32
copy tr "HM-RL-1 Description"
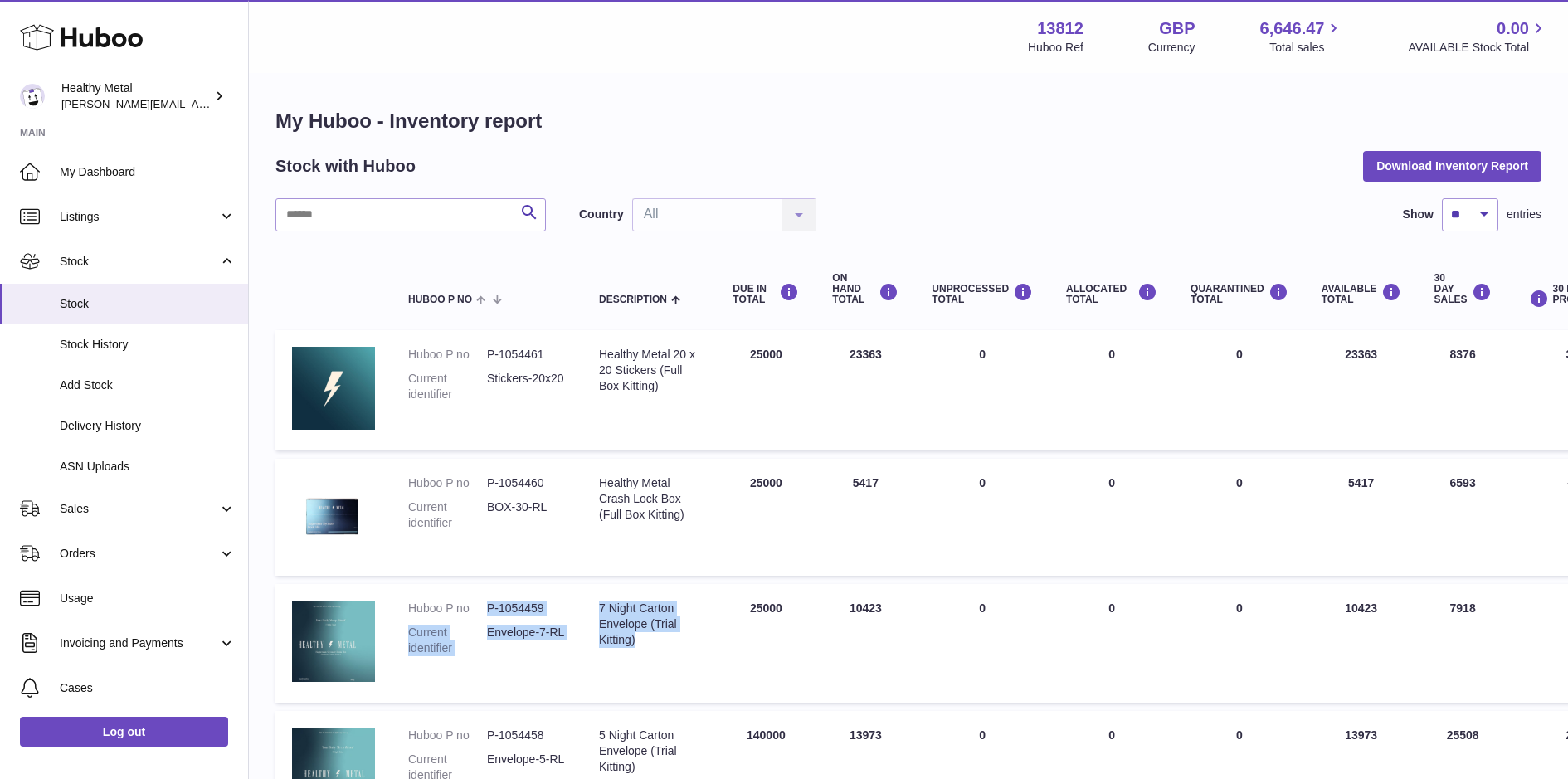
drag, startPoint x: 650, startPoint y: 643, endPoint x: 577, endPoint y: 595, distance: 87.4
click at [577, 595] on tr "Huboo P no P-1054459 Current identifier Envelope-7-RL Description 7 Night Carto…" at bounding box center [1048, 643] width 1545 height 119
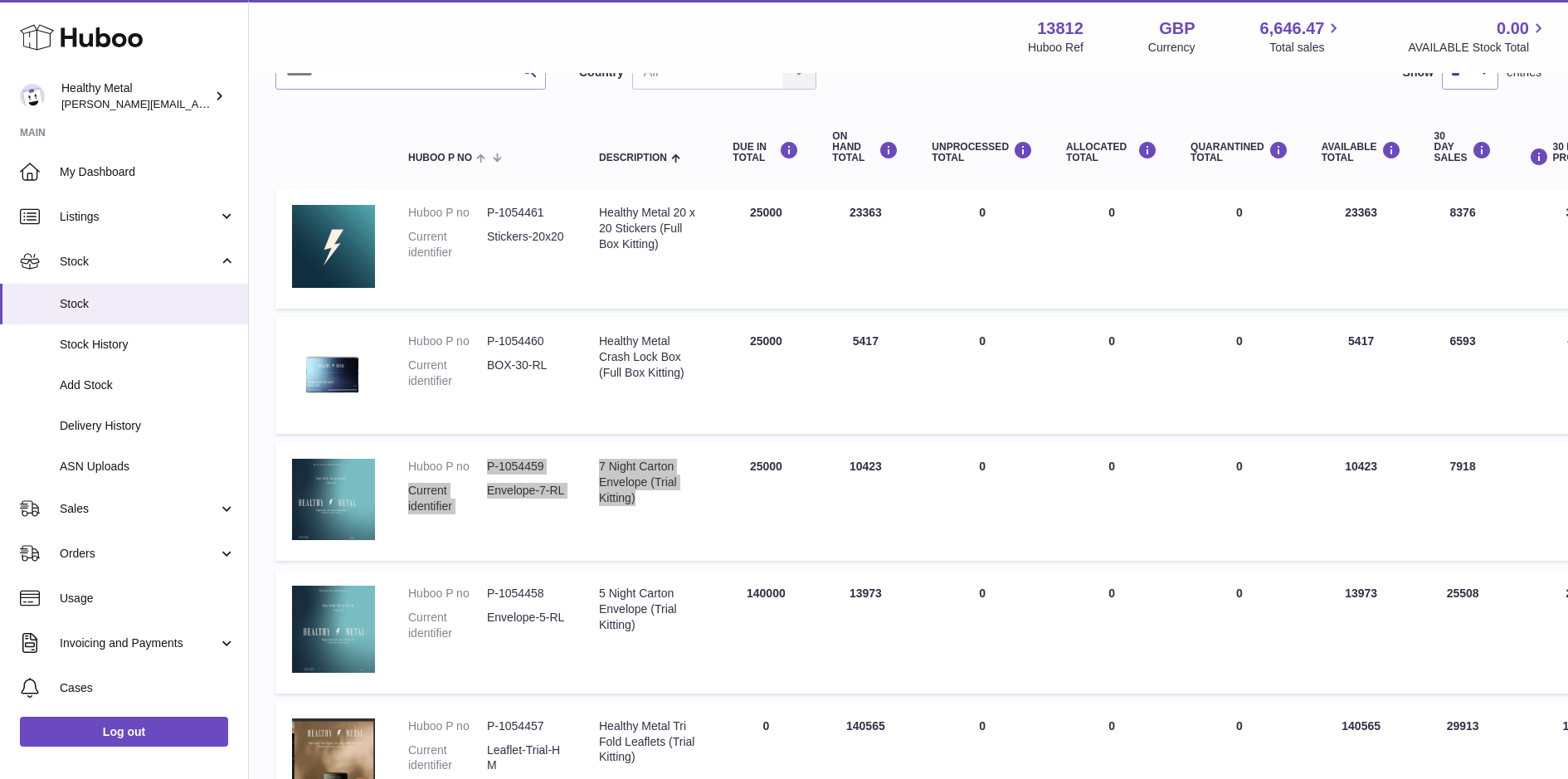
scroll to position [191, 0]
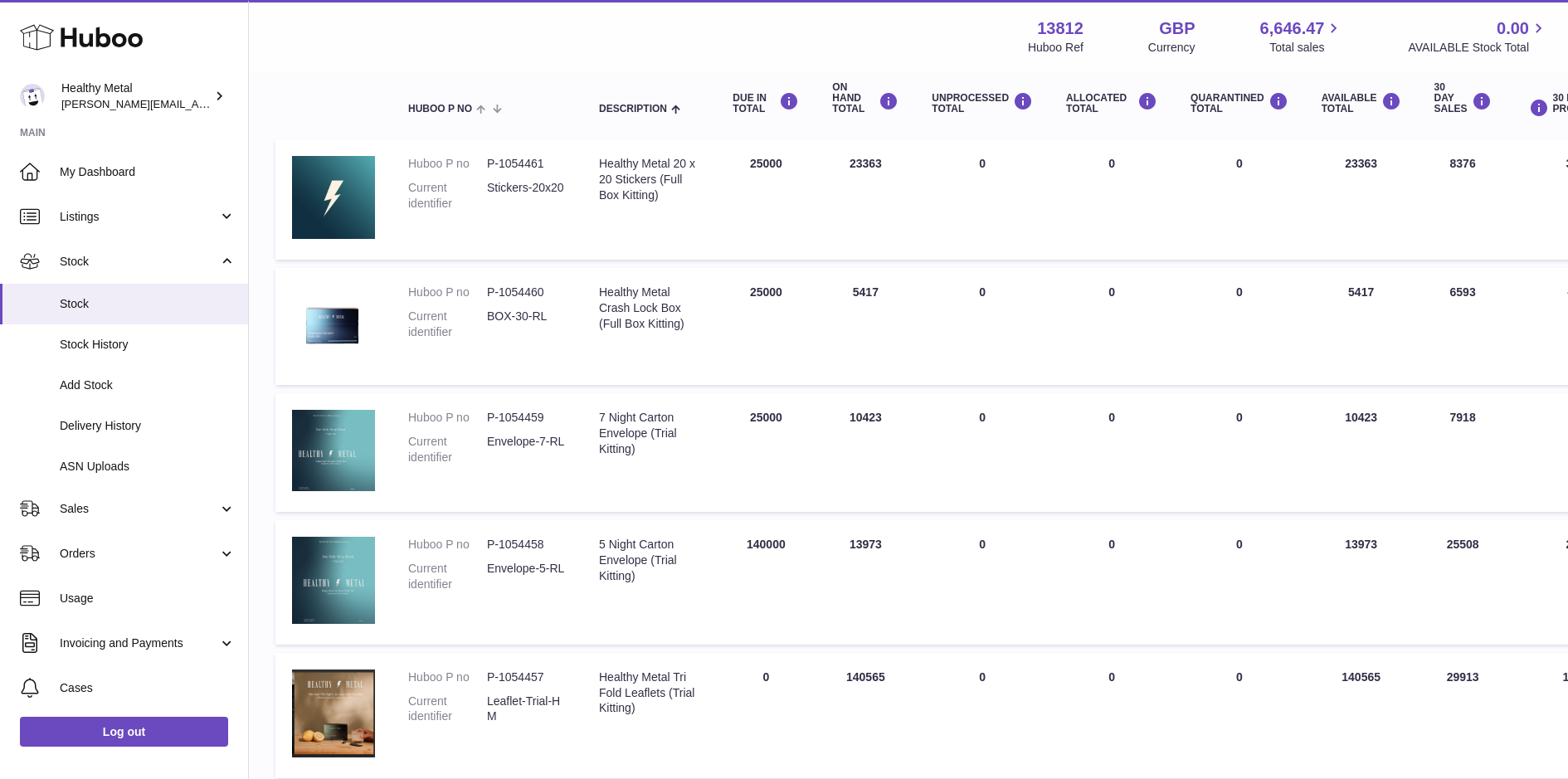
click at [648, 593] on td "Description 5 Night Carton Envelope (Trial Kitting)" at bounding box center [649, 582] width 134 height 125
drag, startPoint x: 652, startPoint y: 588, endPoint x: 600, endPoint y: 546, distance: 66.8
click at [600, 546] on td "Description 5 Night Carton Envelope (Trial Kitting)" at bounding box center [649, 582] width 134 height 125
copy div "5 Night Carton Envelope (Trial Kitting)"
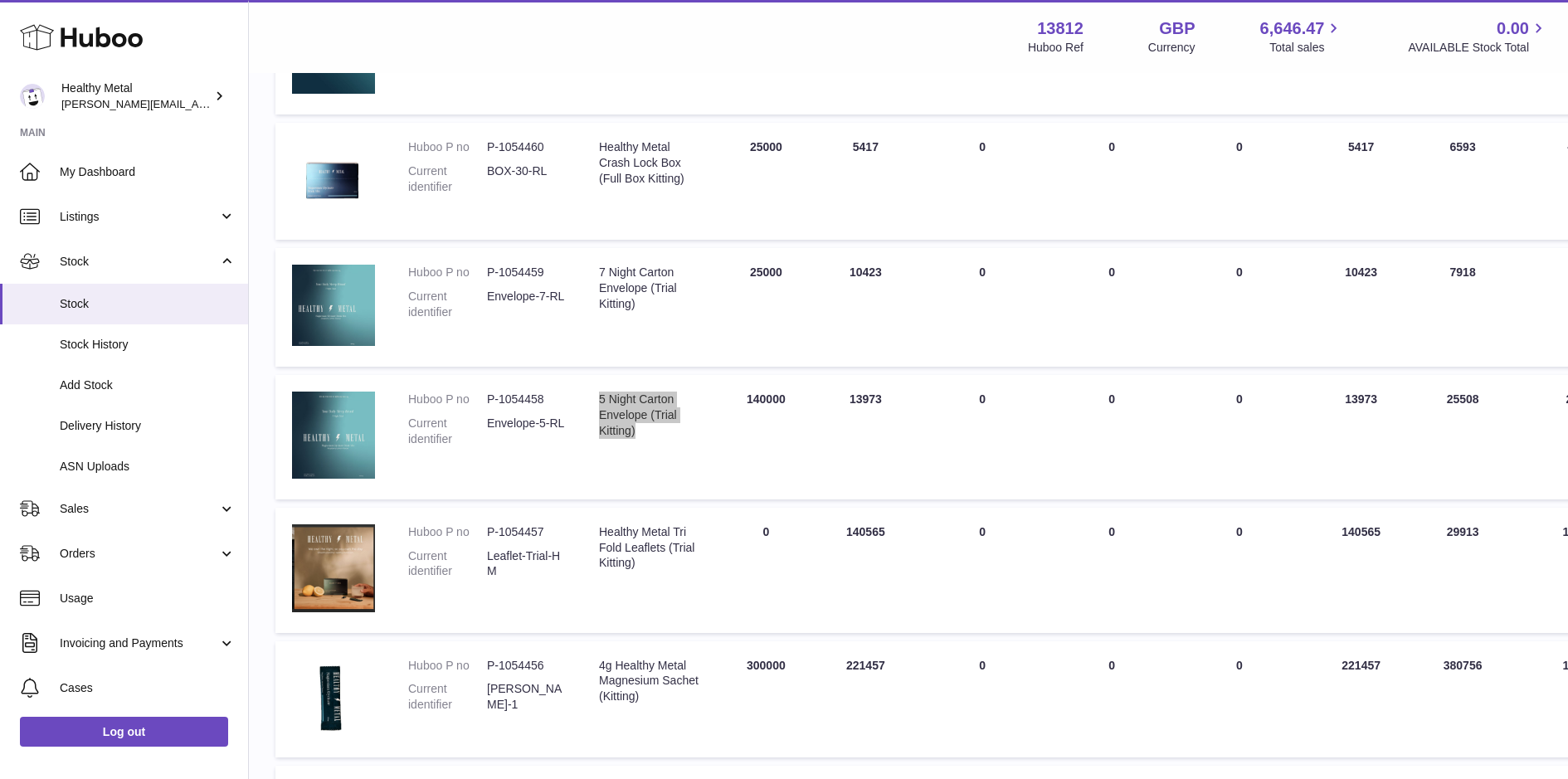
scroll to position [367, 0]
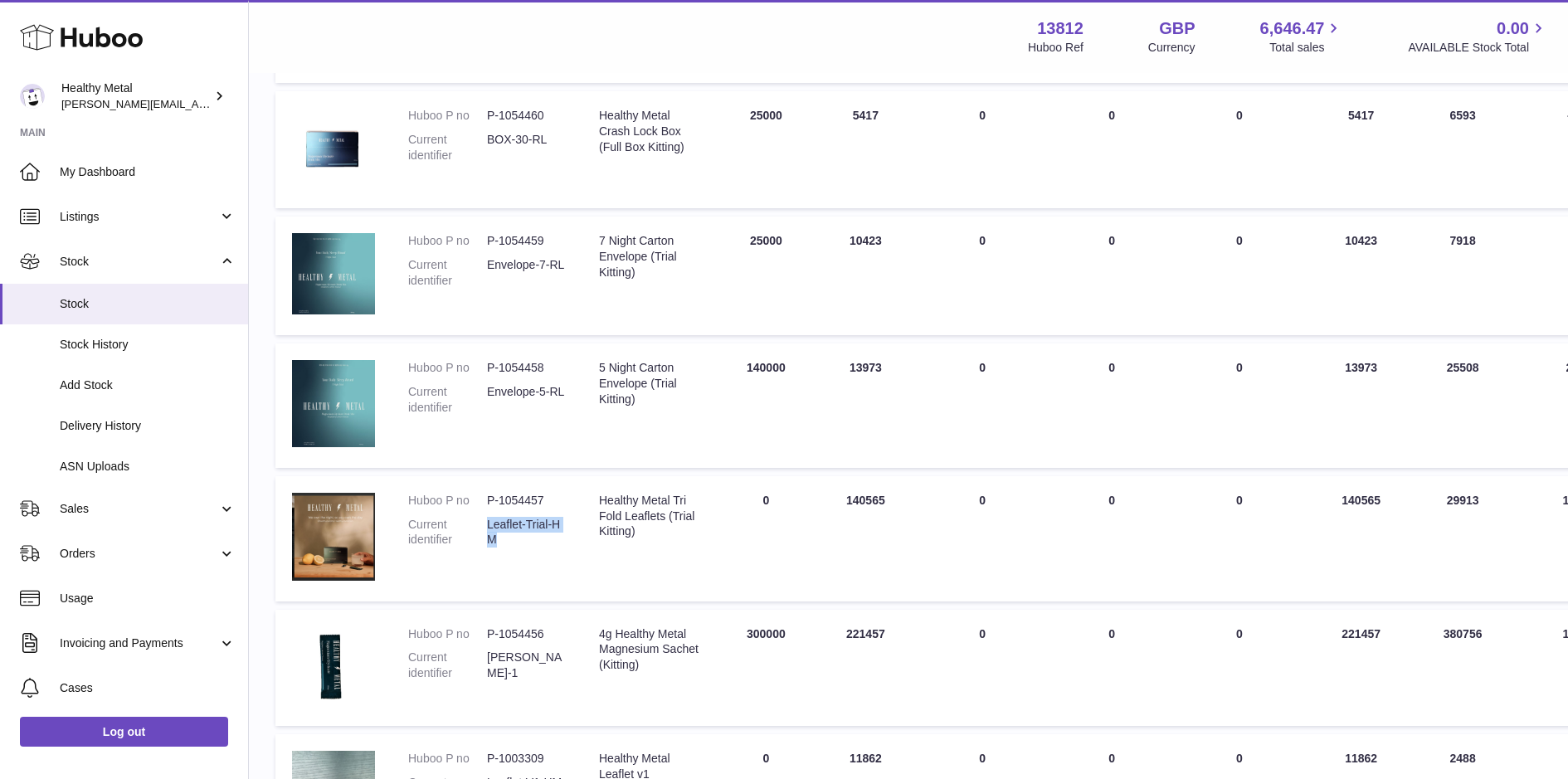
drag, startPoint x: 500, startPoint y: 540, endPoint x: 489, endPoint y: 526, distance: 17.8
click at [489, 526] on dd "Leaflet-Trial-HM" at bounding box center [526, 533] width 79 height 32
copy dd "Leaflet-Trial-HM"
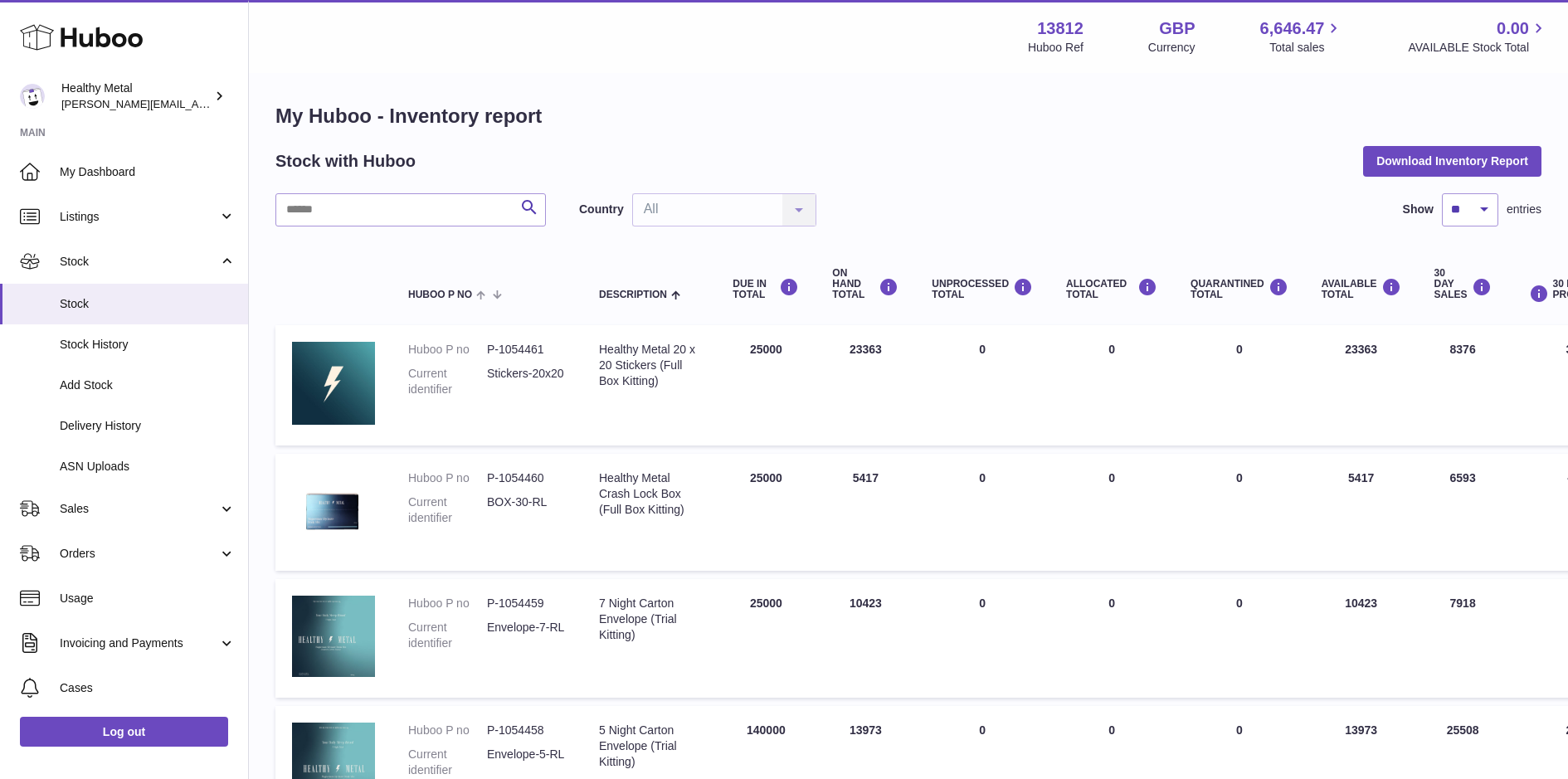
scroll to position [0, 0]
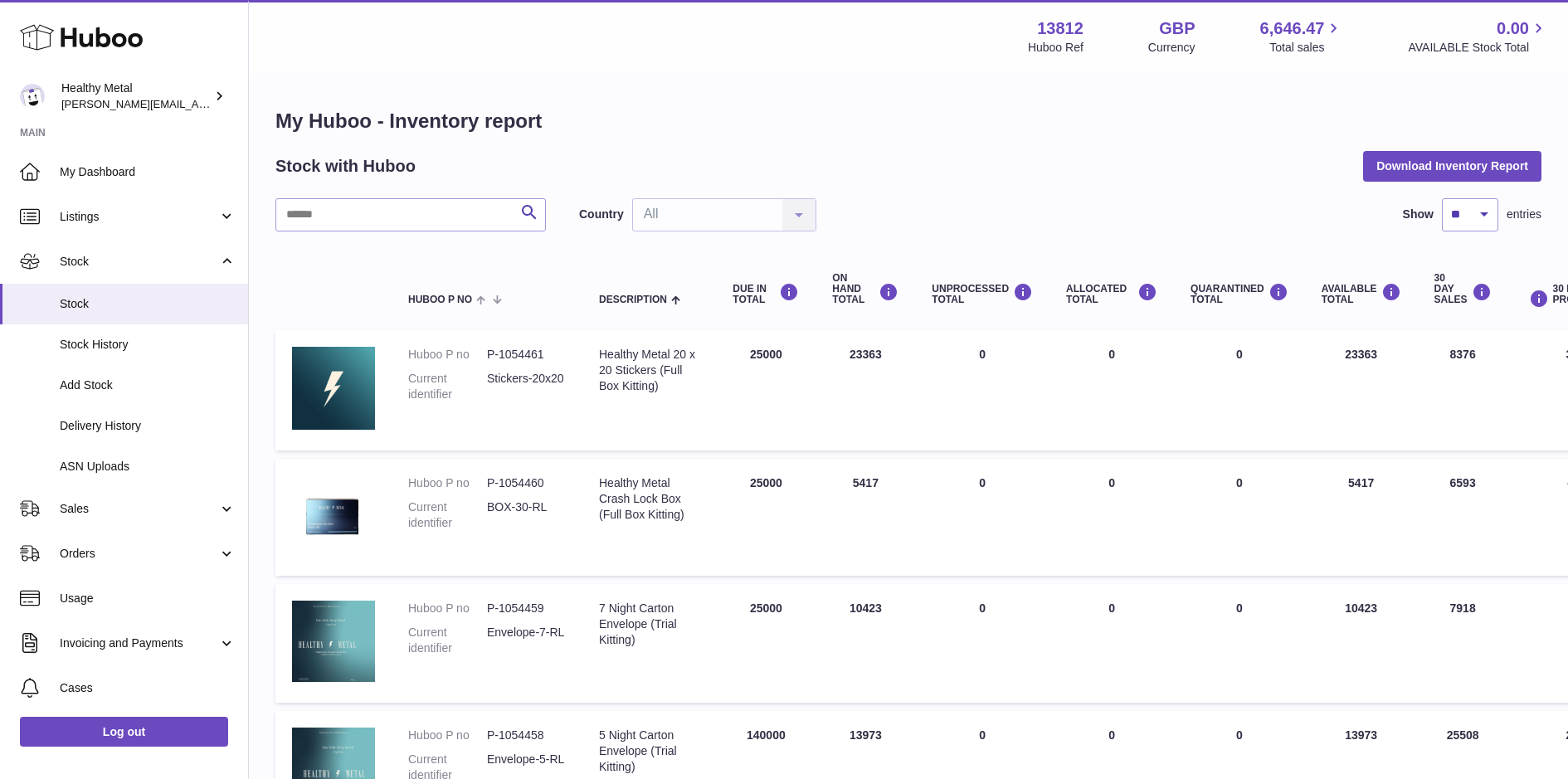
click at [544, 376] on dd "Stickers-20x20" at bounding box center [526, 386] width 79 height 32
copy tr "Stickers-20x20 Description"
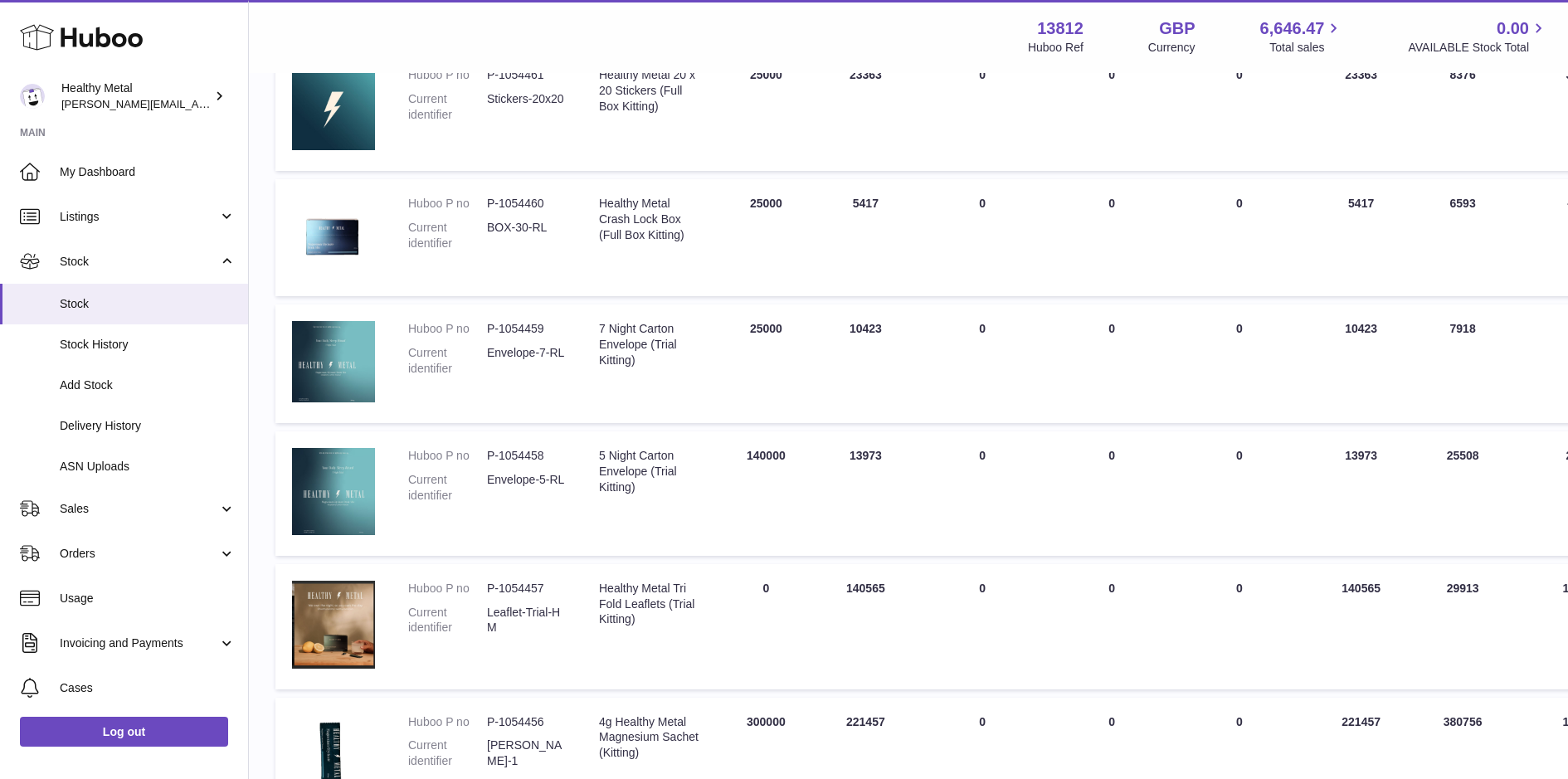
scroll to position [252, 0]
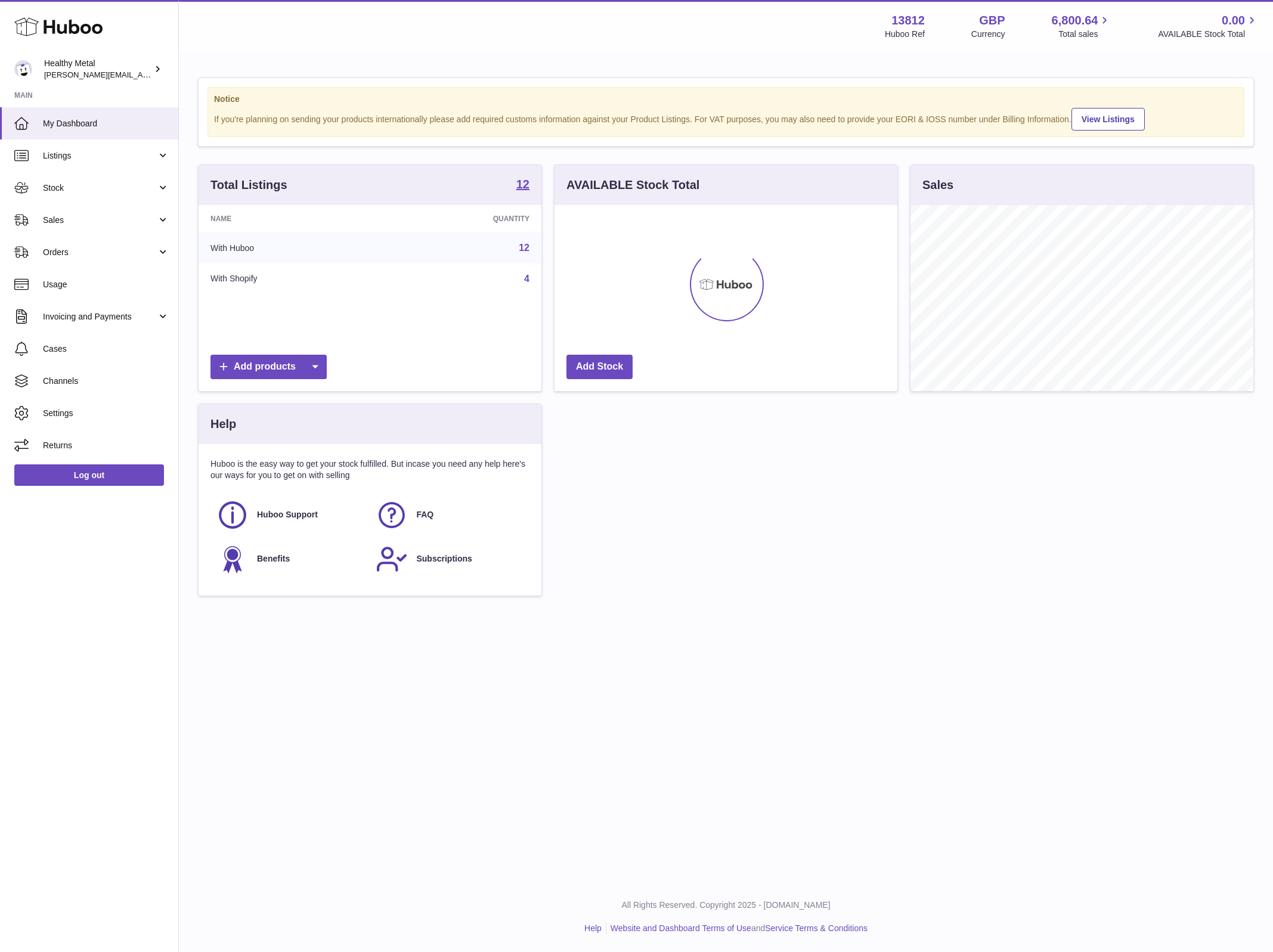
scroll to position [186, 342]
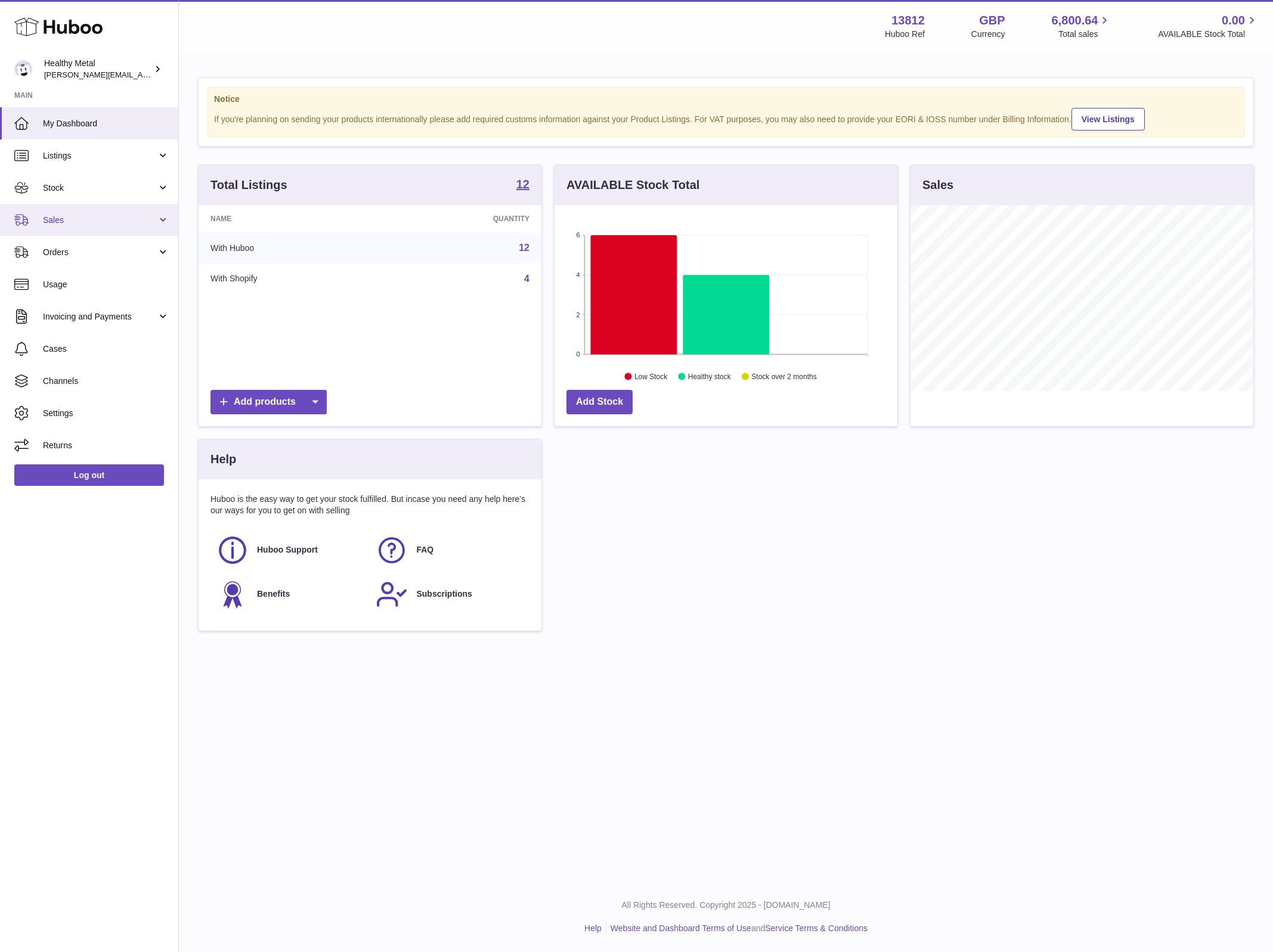
click at [143, 215] on span "Sales" at bounding box center [100, 220] width 114 height 11
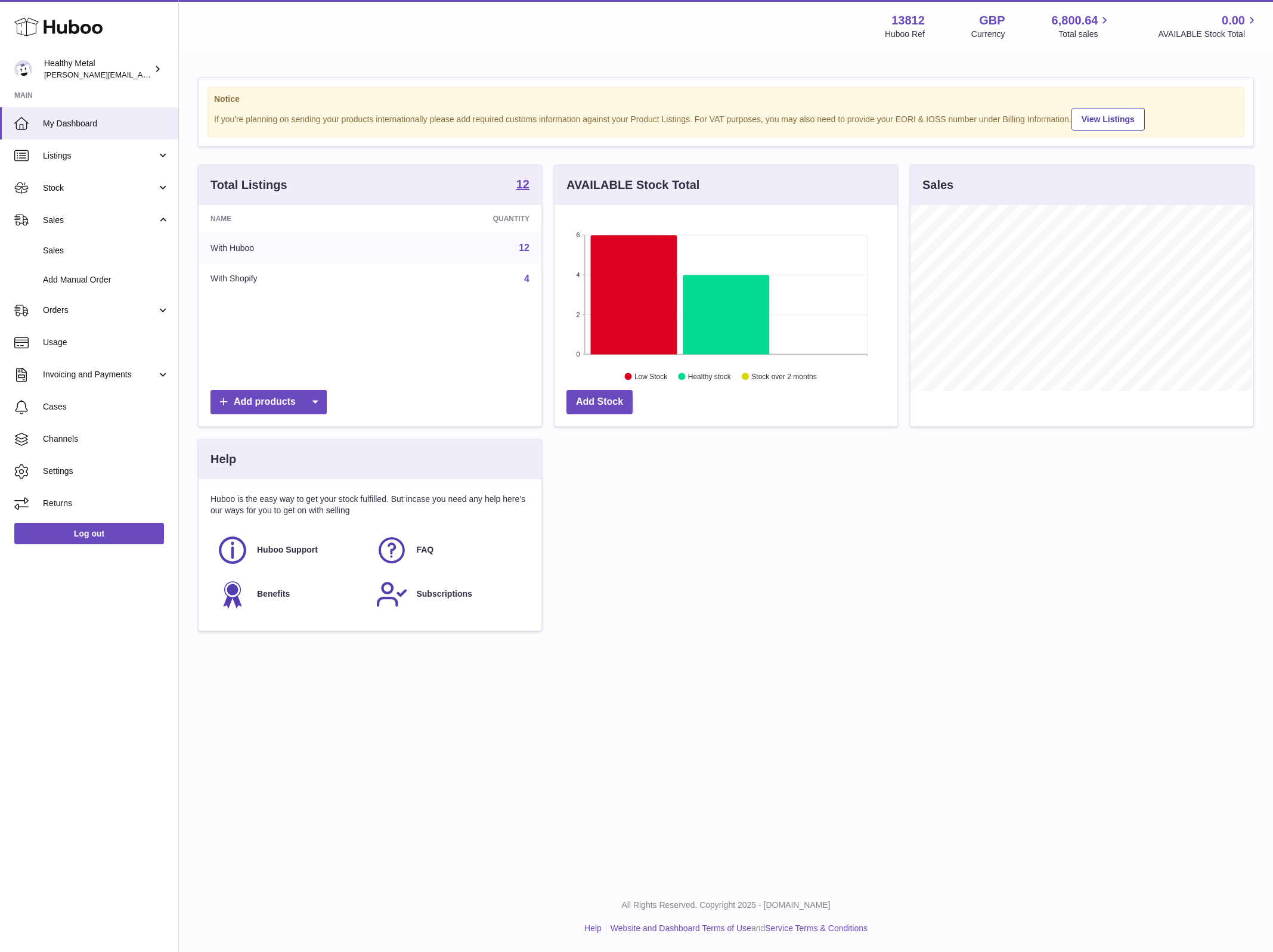
click at [663, 475] on div "Total Listings 12 Name Quantity With Huboo 12 With Shopify 4 Add products AVAIL…" at bounding box center [726, 404] width 1068 height 479
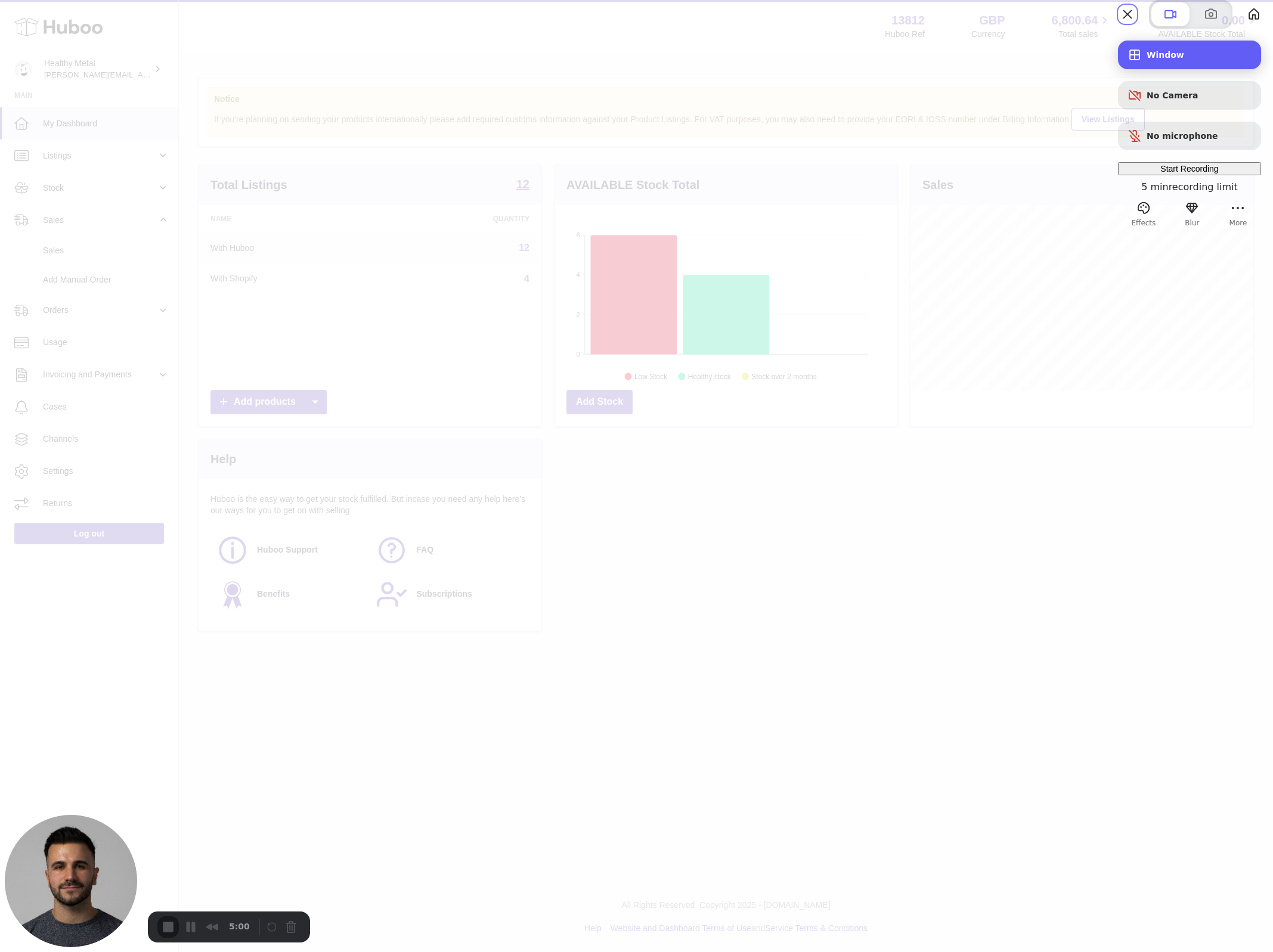
click at [1180, 69] on div "Window" at bounding box center [1189, 55] width 143 height 29
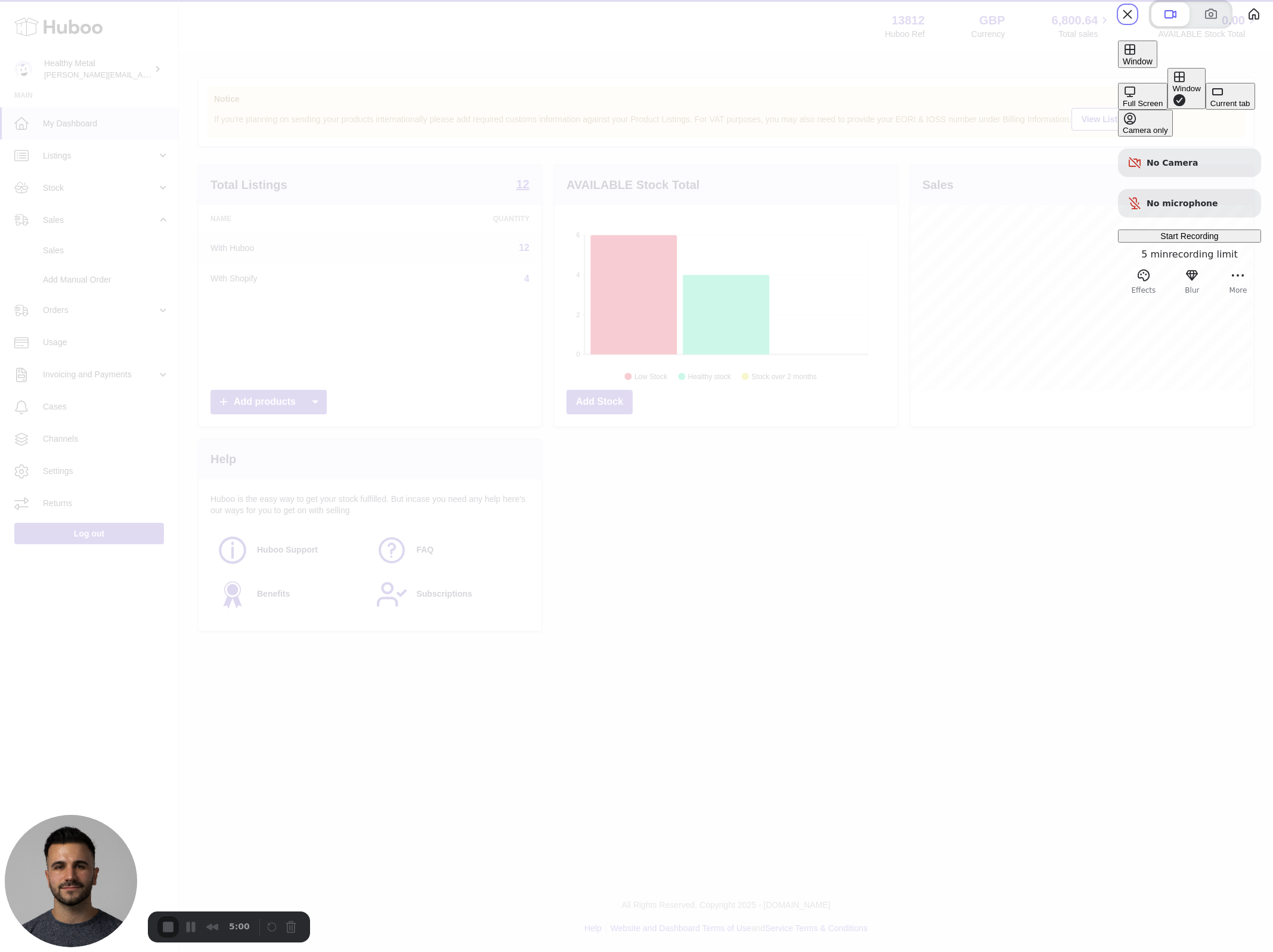
click at [1123, 99] on div "Full Screen" at bounding box center [1142, 103] width 40 height 9
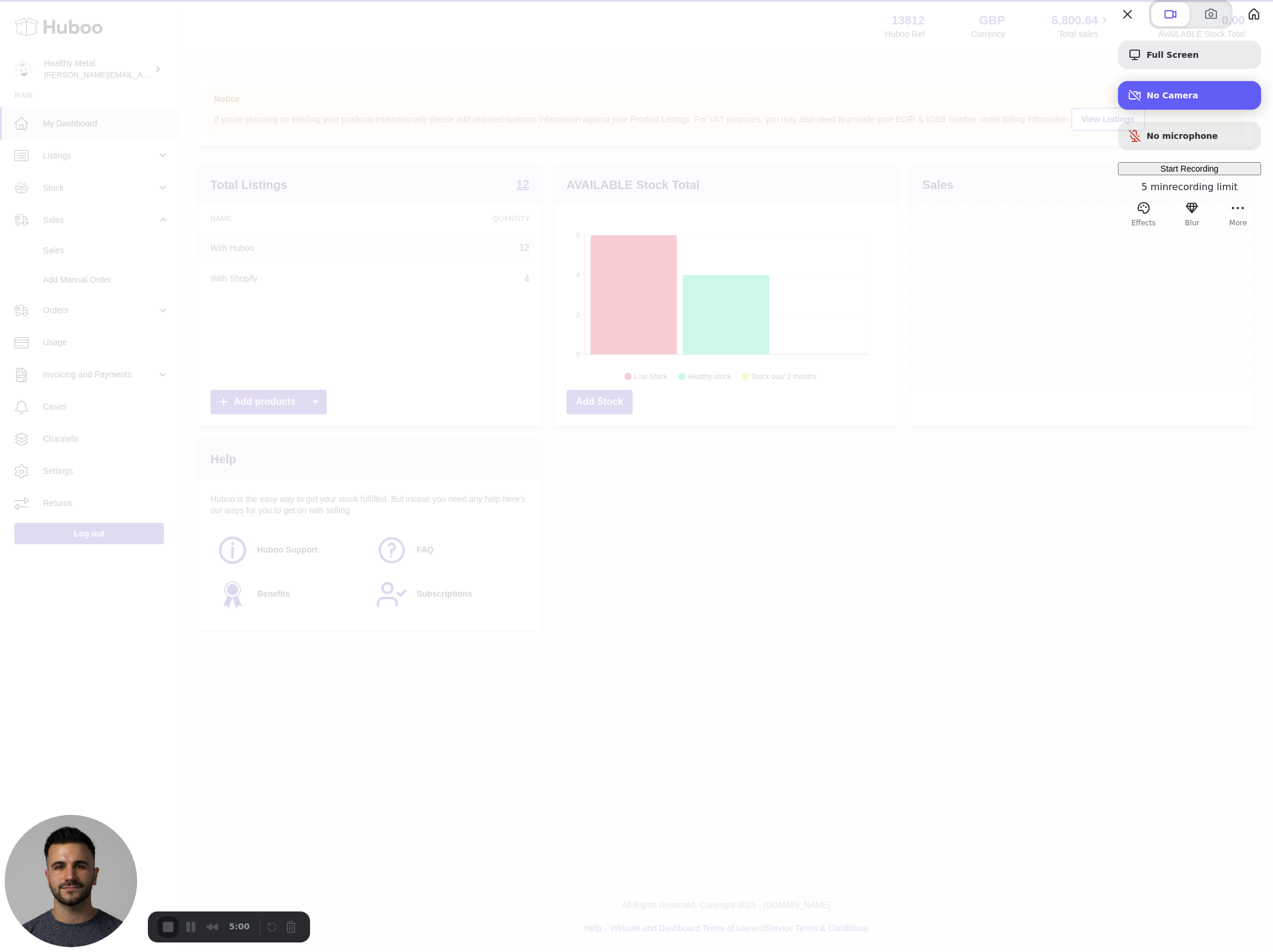
click at [1160, 110] on div "No Camera" at bounding box center [1189, 95] width 143 height 29
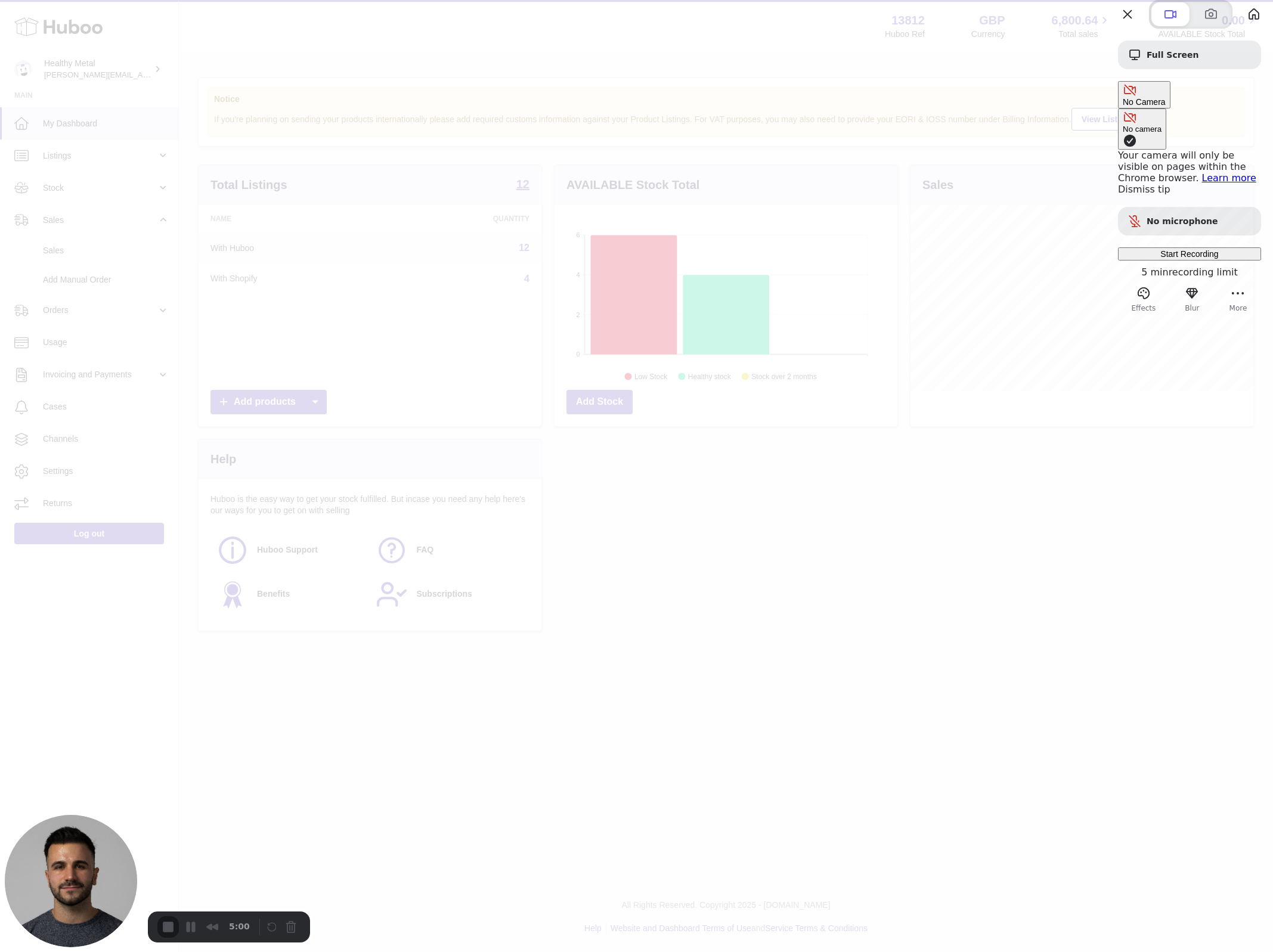
click at [1168, 249] on span "Start Recording" at bounding box center [1189, 254] width 58 height 10
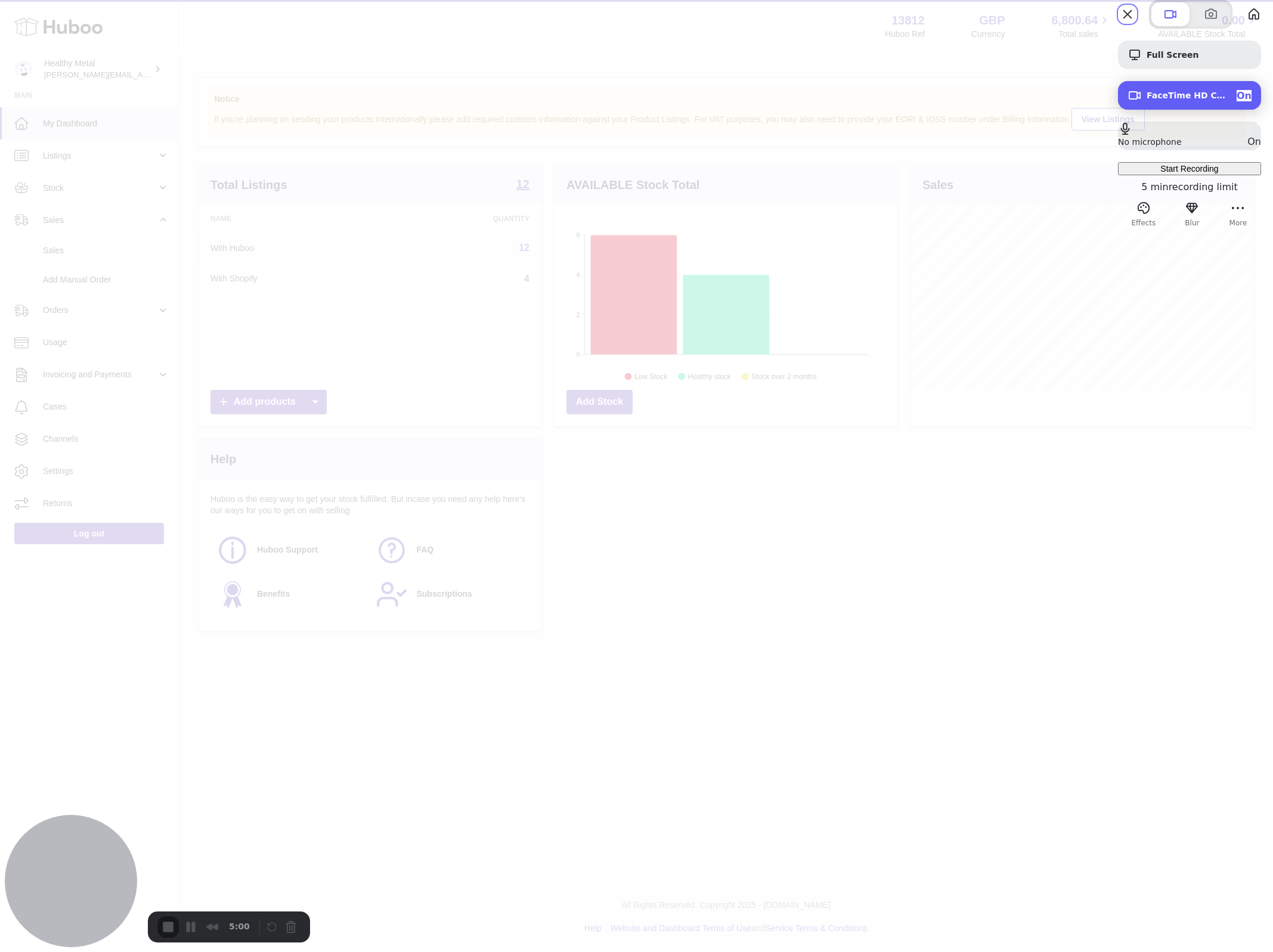
click at [1173, 100] on span "FaceTime HD Camera (2C0E:82E3)" at bounding box center [1187, 95] width 80 height 10
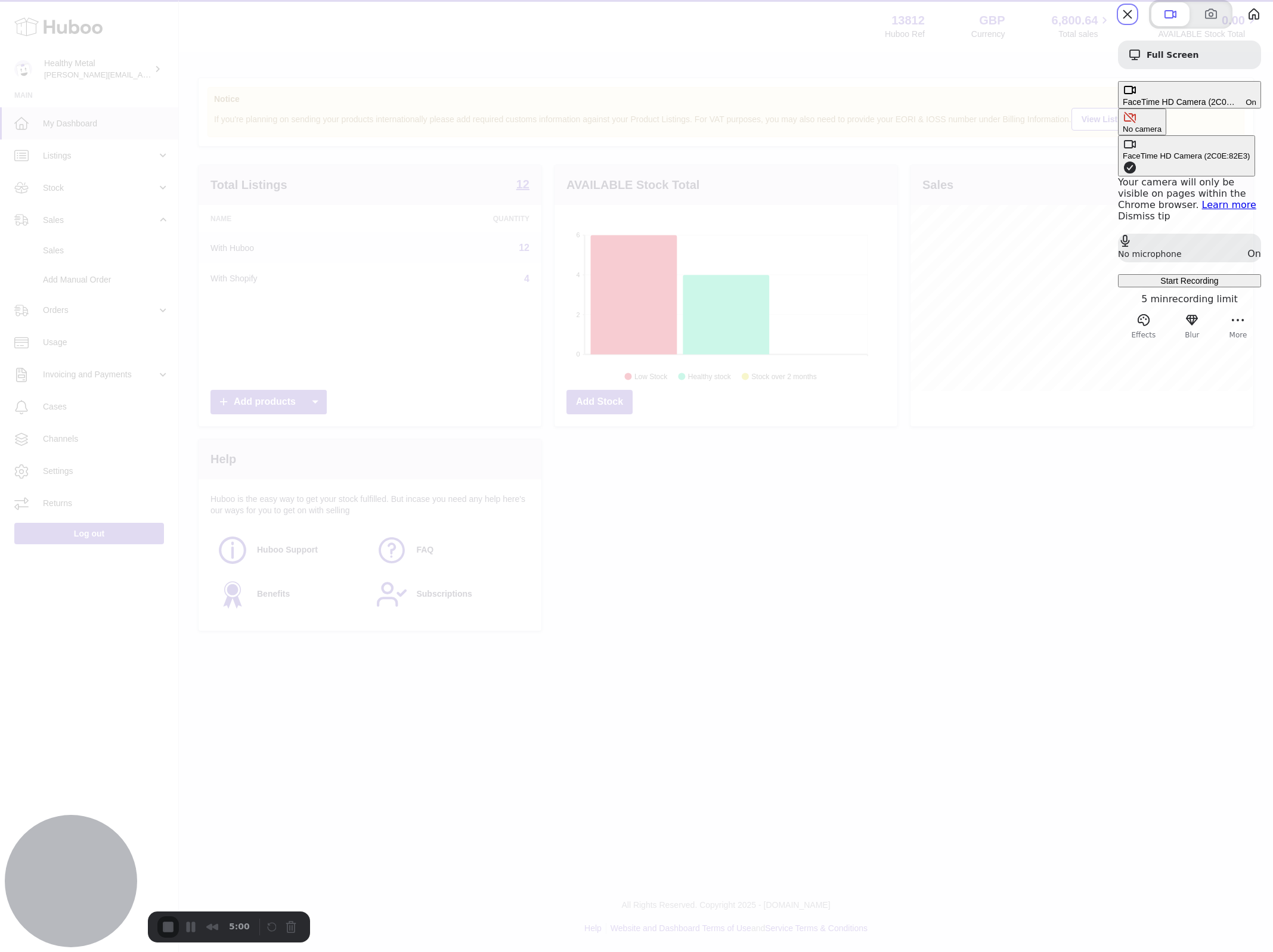
click at [1123, 125] on div "No camera" at bounding box center [1142, 129] width 39 height 9
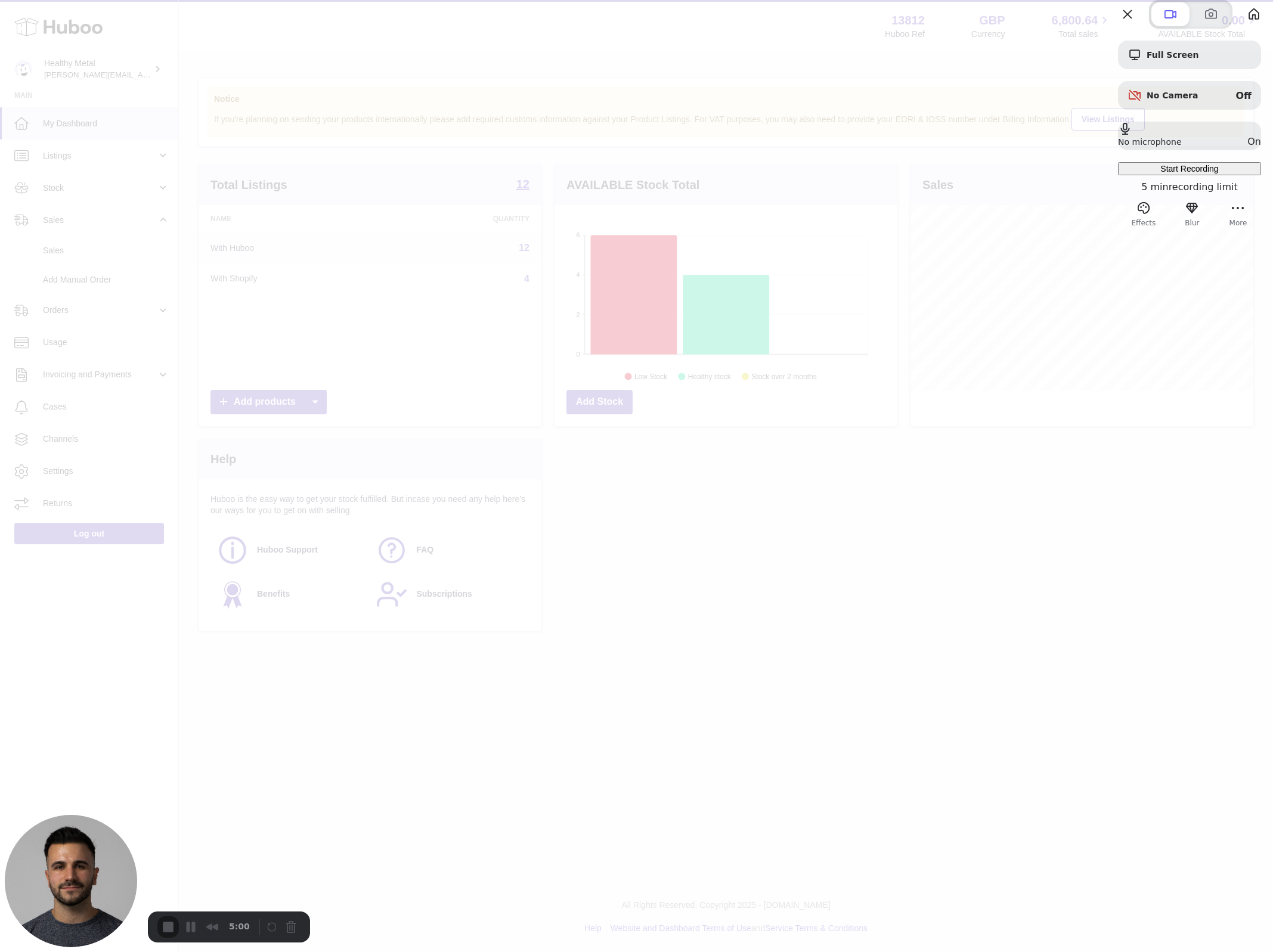
click at [1153, 174] on div "Start Recording" at bounding box center [1189, 169] width 133 height 10
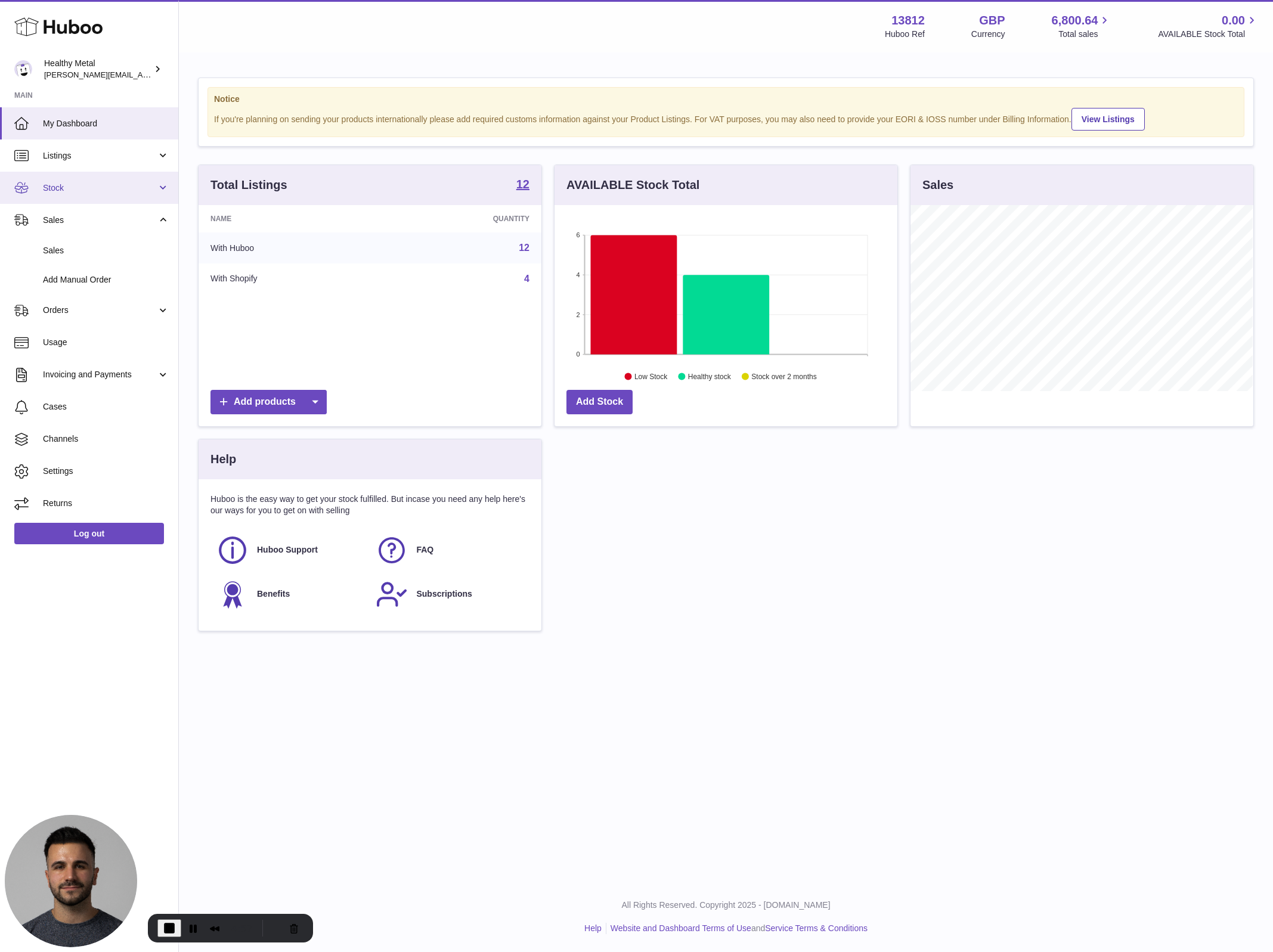
click at [74, 182] on span "Stock" at bounding box center [100, 188] width 114 height 11
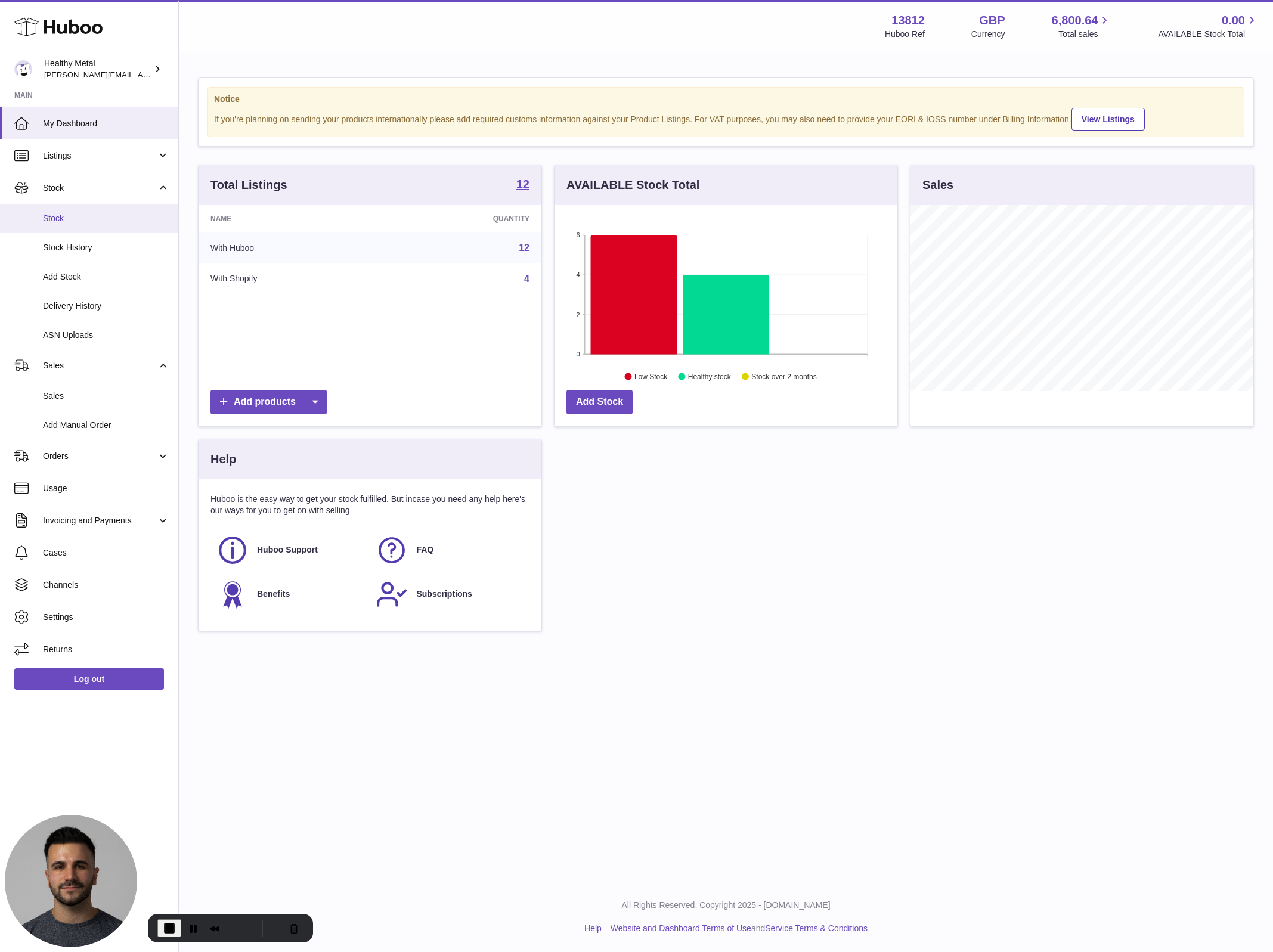
click at [77, 225] on link "Stock" at bounding box center [89, 218] width 178 height 29
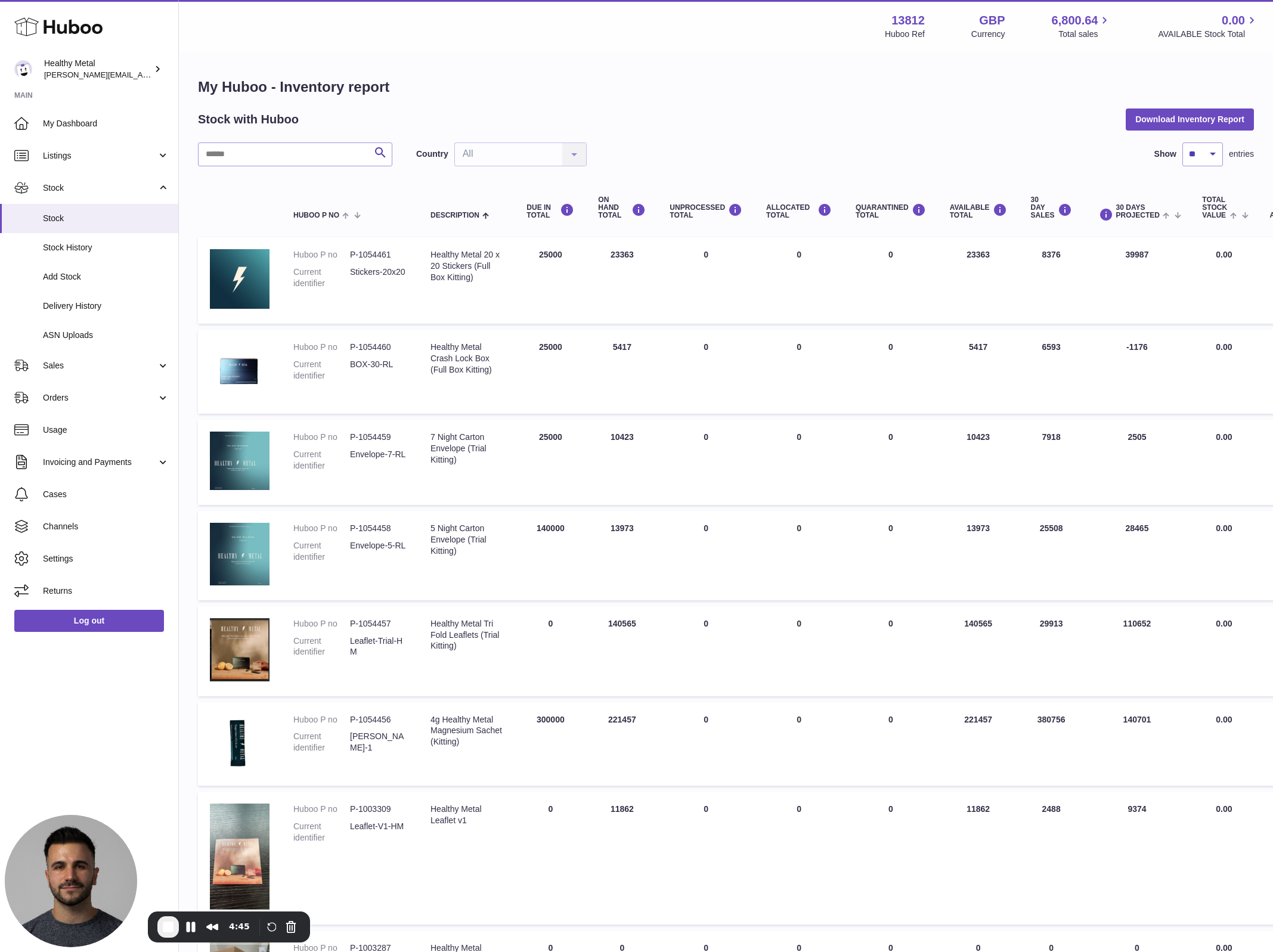
click at [169, 928] on span "End Recording" at bounding box center [168, 927] width 14 height 14
click at [154, 693] on div "Huboo Healthy Metal [PERSON_NAME][EMAIL_ADDRESS][DOMAIN_NAME] Main My Dashboard…" at bounding box center [90, 476] width 179 height 952
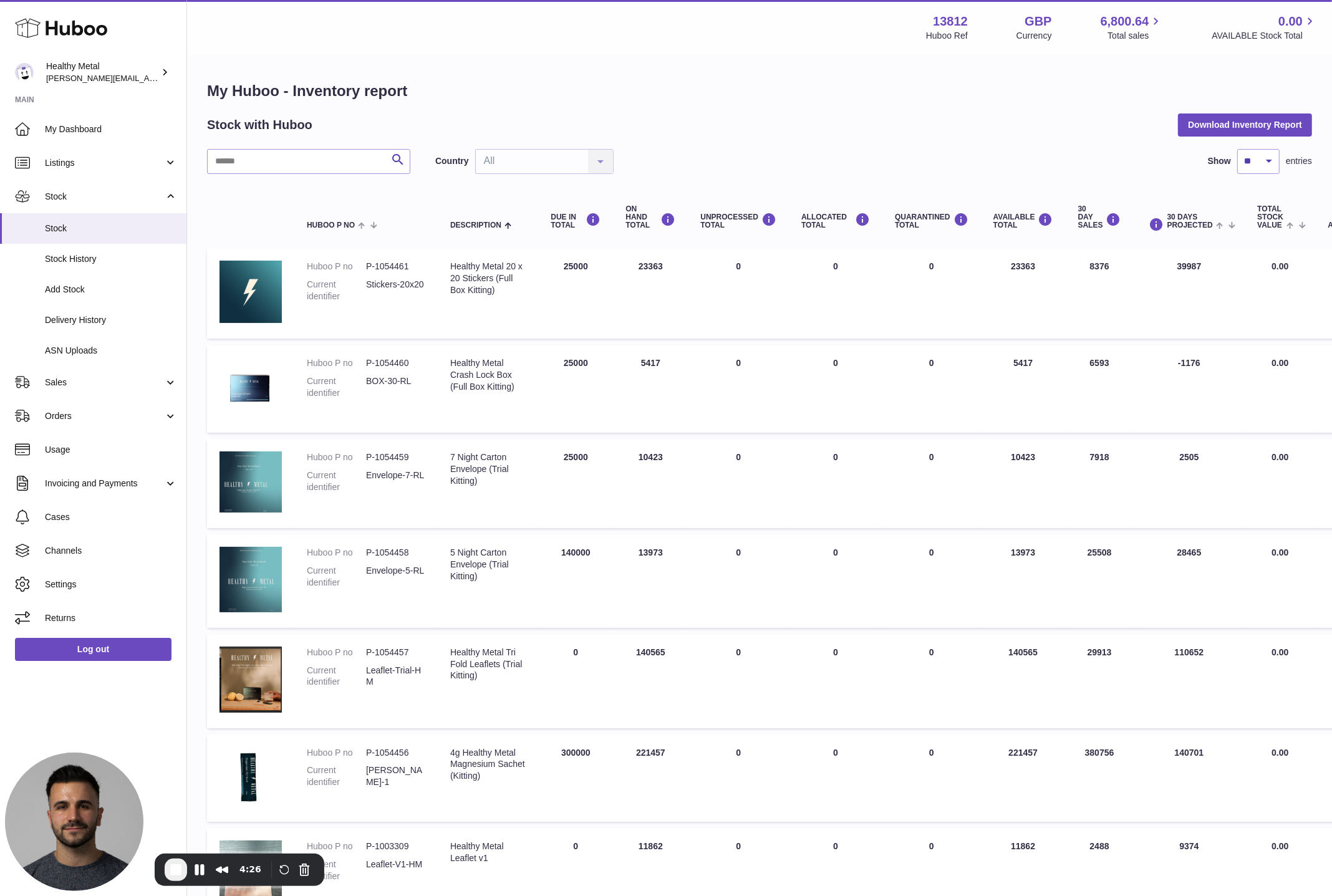
click at [314, 875] on div "4:26" at bounding box center [239, 869] width 169 height 32
click at [305, 875] on button "Cancel Recording" at bounding box center [304, 869] width 20 height 20
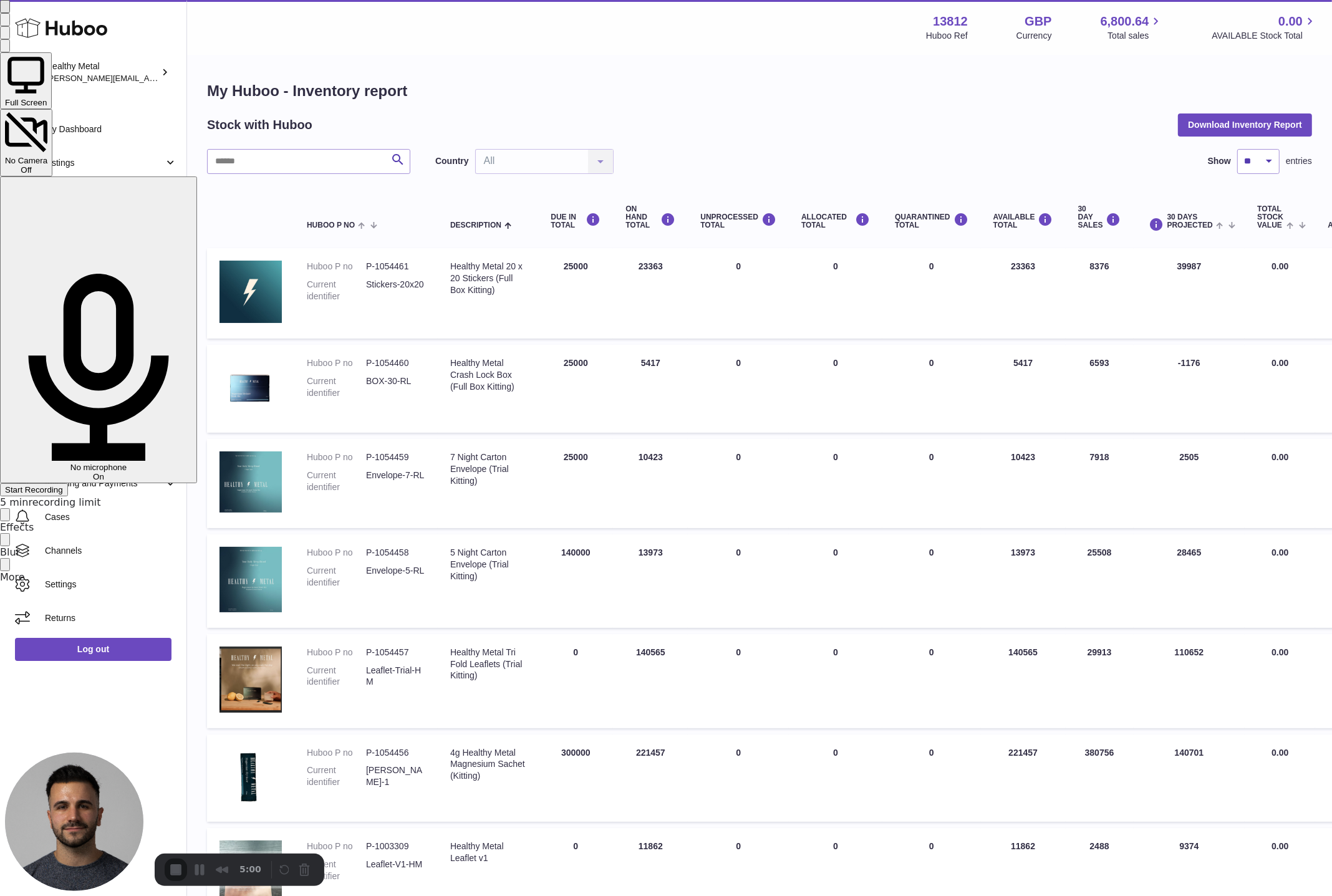
click at [1230, 496] on div at bounding box center [666, 496] width 1332 height 0
click at [63, 485] on span "Start Recording" at bounding box center [33, 490] width 58 height 10
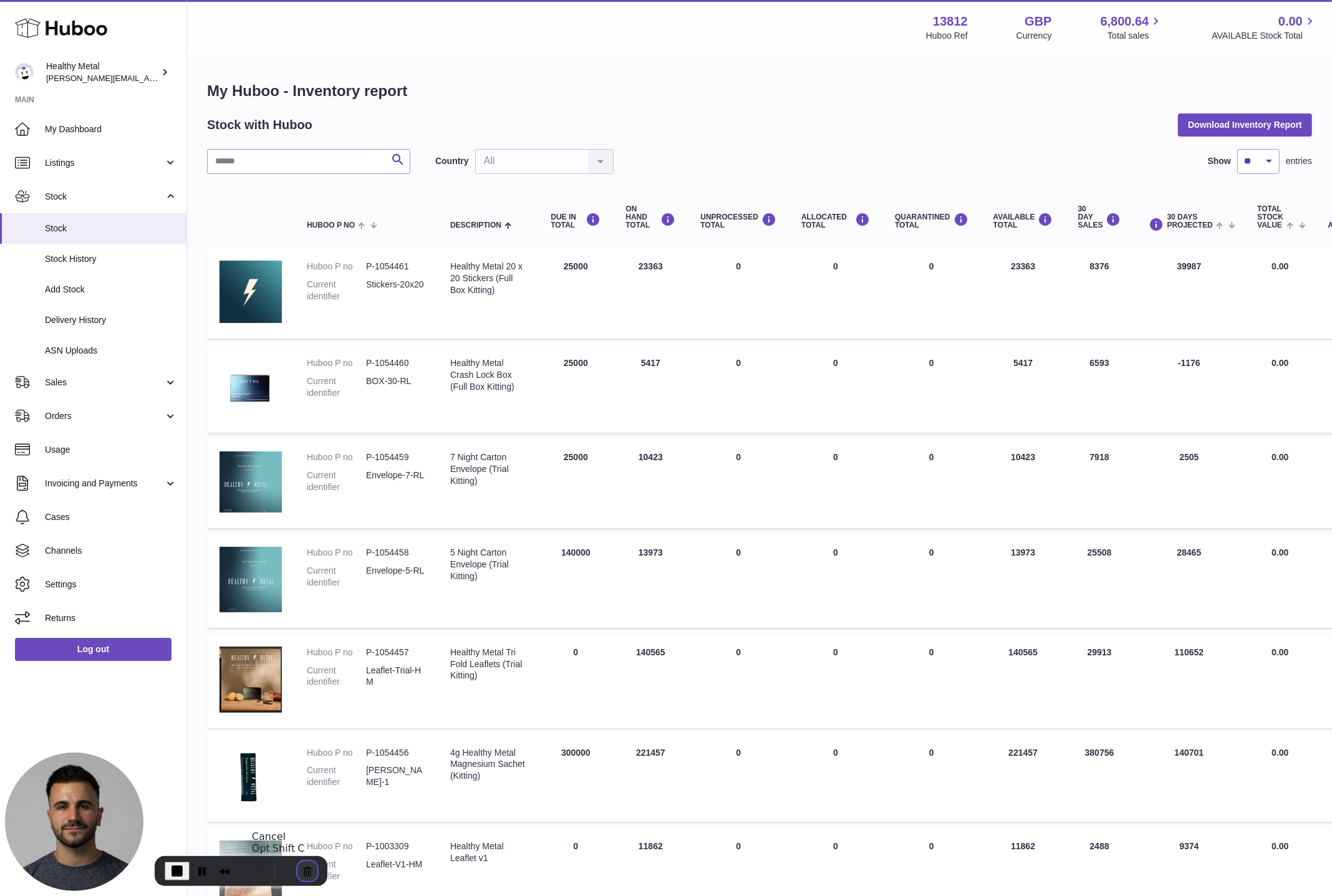
click at [308, 875] on button "Cancel Recording" at bounding box center [307, 871] width 20 height 20
drag, startPoint x: 621, startPoint y: 752, endPoint x: 659, endPoint y: 752, distance: 38.0
click at [659, 752] on td "ON HAND Total 221457" at bounding box center [651, 778] width 75 height 88
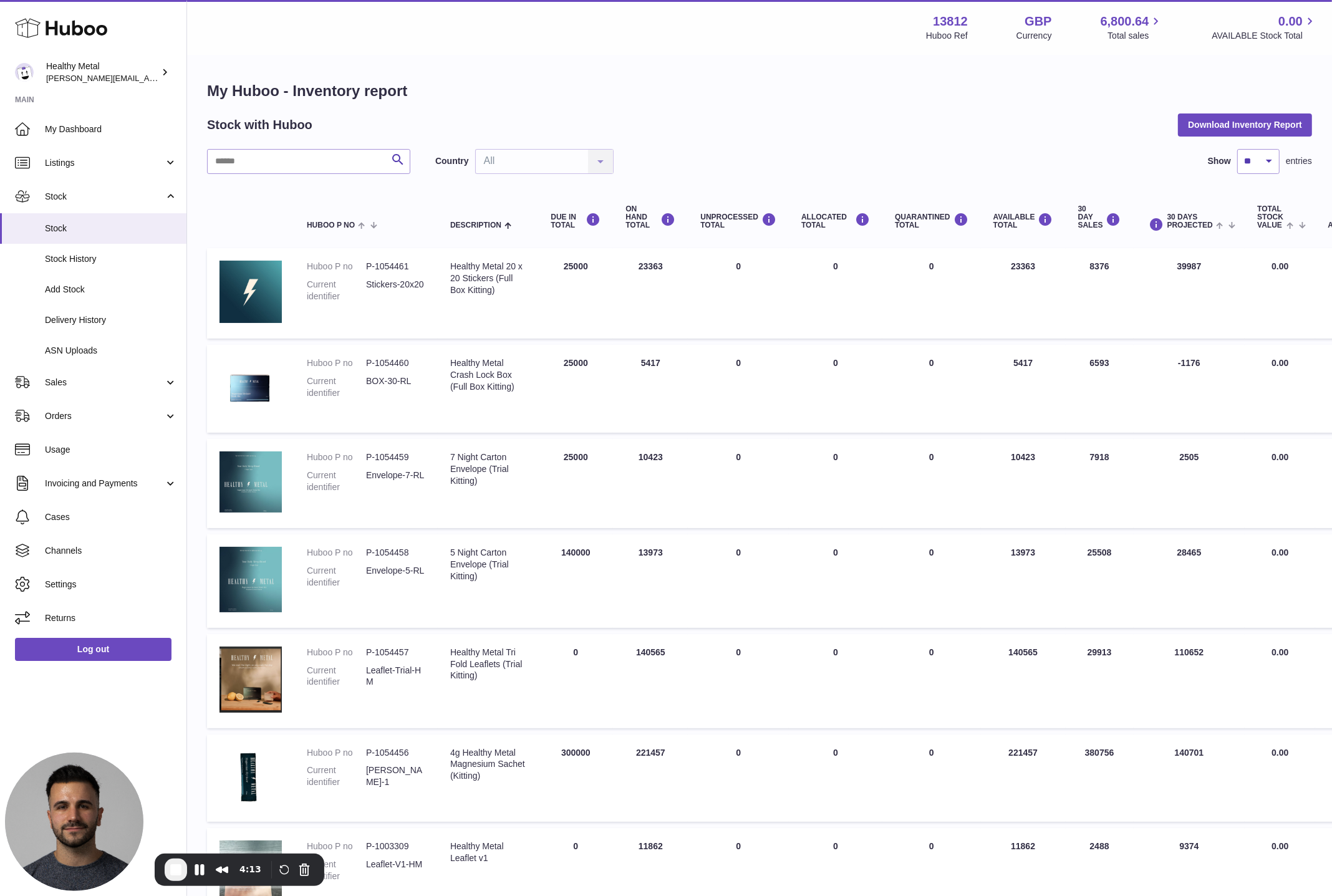
click at [659, 752] on td "ON HAND Total 221457" at bounding box center [651, 778] width 75 height 88
click at [639, 465] on td "ON HAND Total 10423" at bounding box center [651, 483] width 75 height 90
click at [623, 552] on td "ON HAND Total 13973" at bounding box center [651, 581] width 75 height 94
drag, startPoint x: 623, startPoint y: 552, endPoint x: 637, endPoint y: 552, distance: 14.0
click at [637, 552] on td "ON HAND Total 13973" at bounding box center [651, 581] width 75 height 94
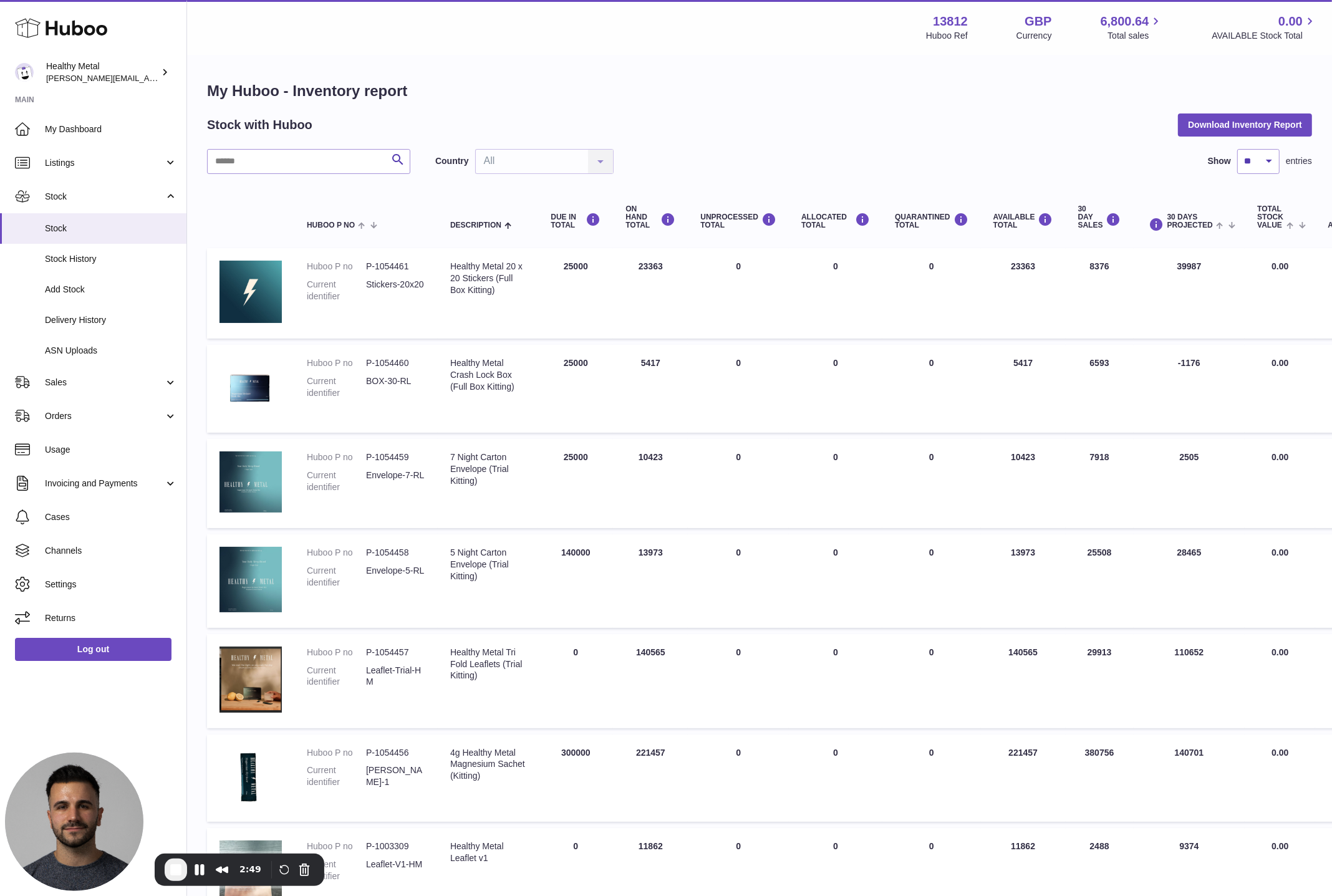
click at [637, 552] on td "ON HAND Total 13973" at bounding box center [651, 581] width 75 height 94
click at [636, 552] on td "ON HAND Total 13973" at bounding box center [651, 581] width 75 height 94
drag, startPoint x: 658, startPoint y: 556, endPoint x: 618, endPoint y: 359, distance: 201.0
click at [618, 359] on tbody "Huboo P no P-1054461 Current identifier Stickers-20x20 Description Healthy Meta…" at bounding box center [788, 785] width 1162 height 1074
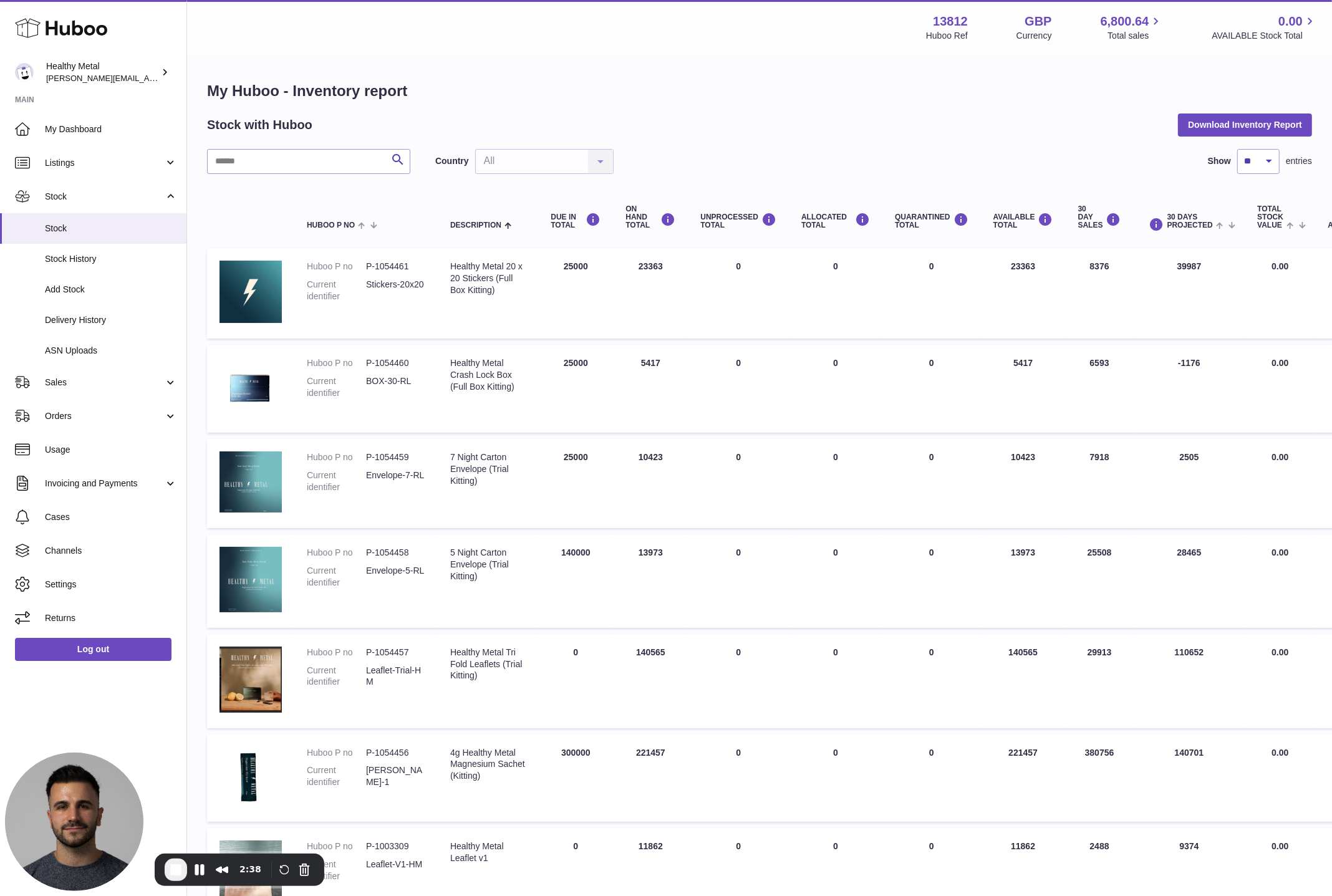
click at [618, 359] on td "ON HAND Total 5417" at bounding box center [651, 389] width 75 height 88
